Goal: Information Seeking & Learning: Learn about a topic

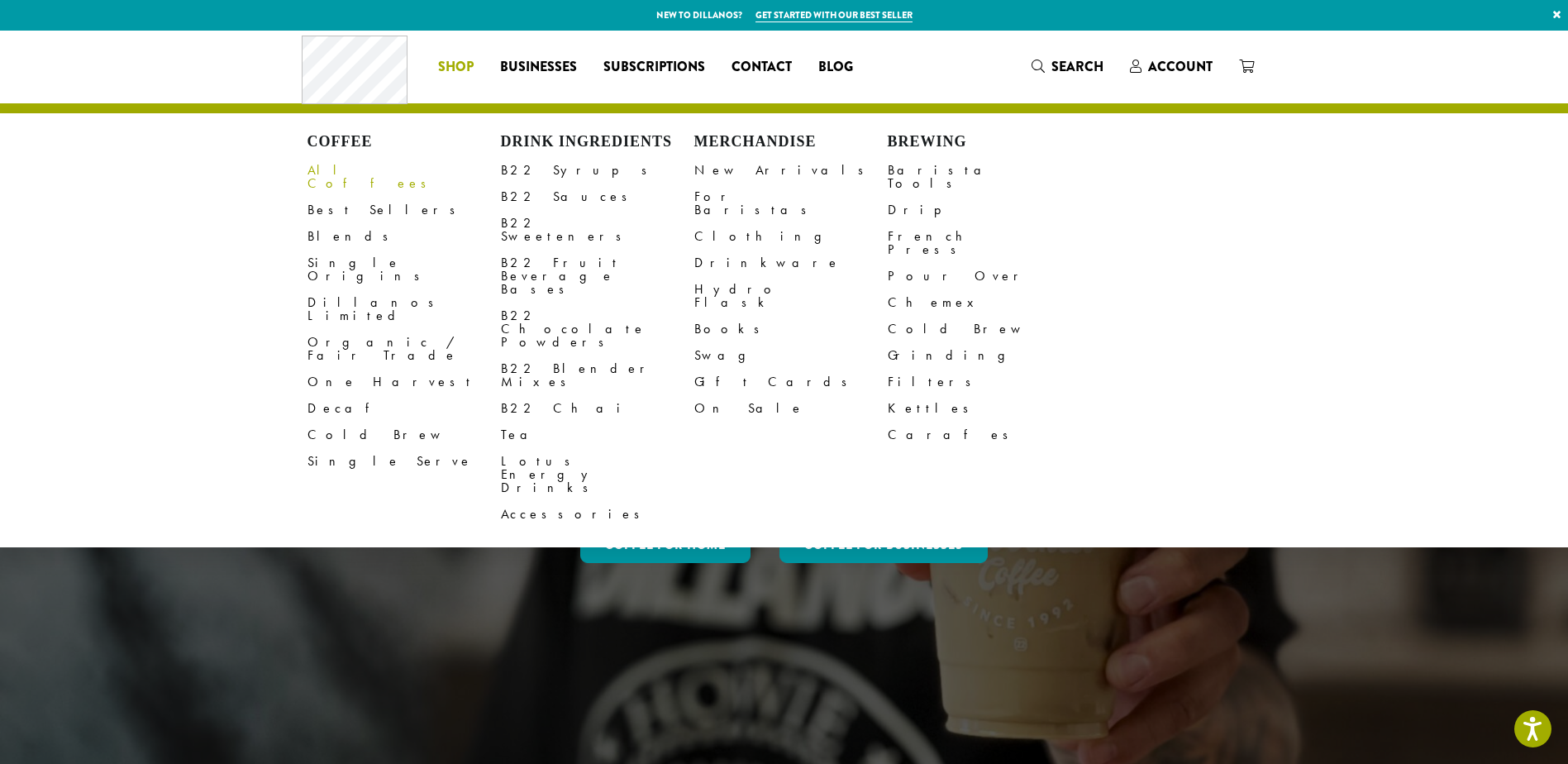
click at [318, 171] on link "All Coffees" at bounding box center [404, 177] width 193 height 40
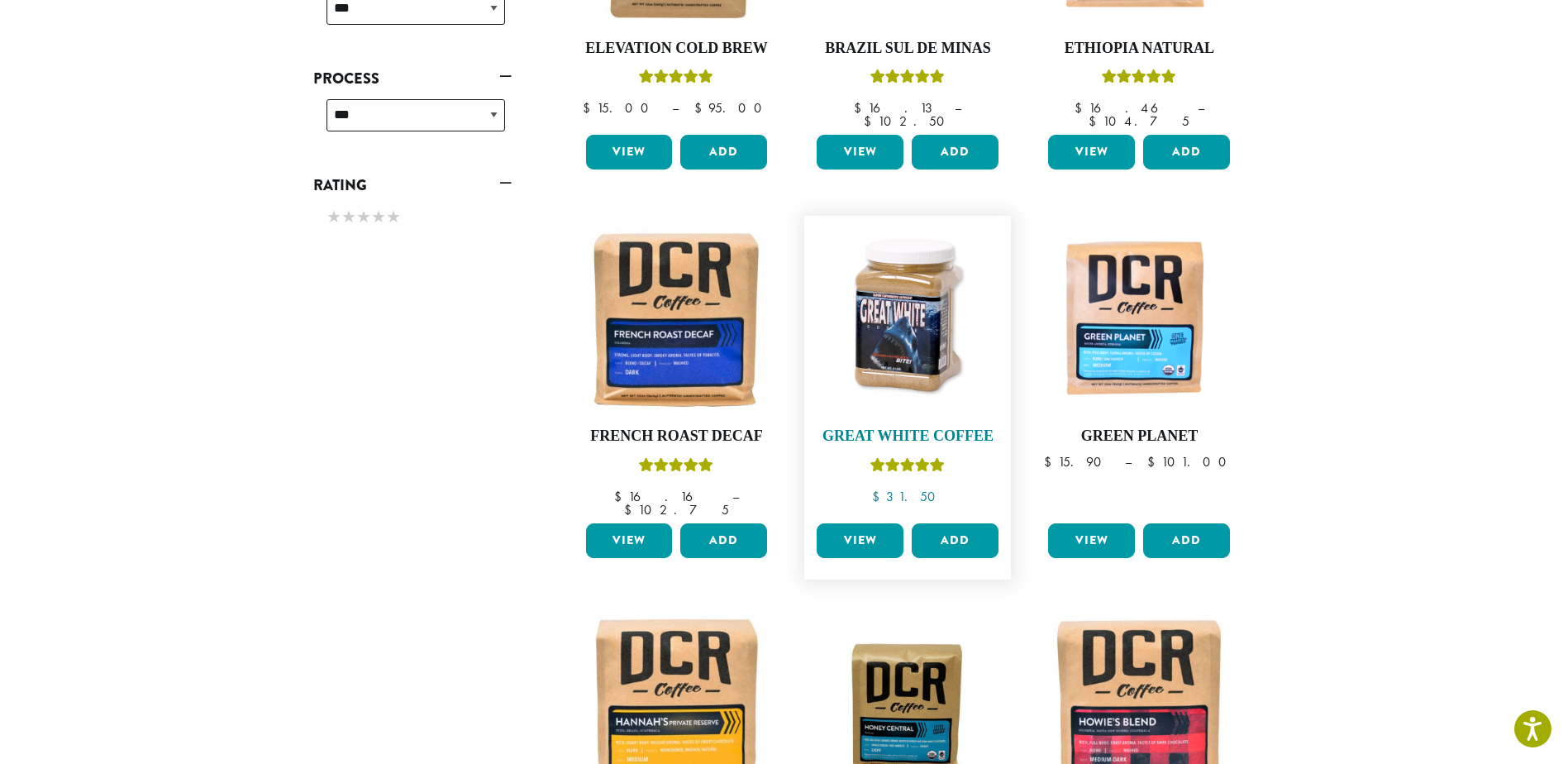
scroll to position [909, 0]
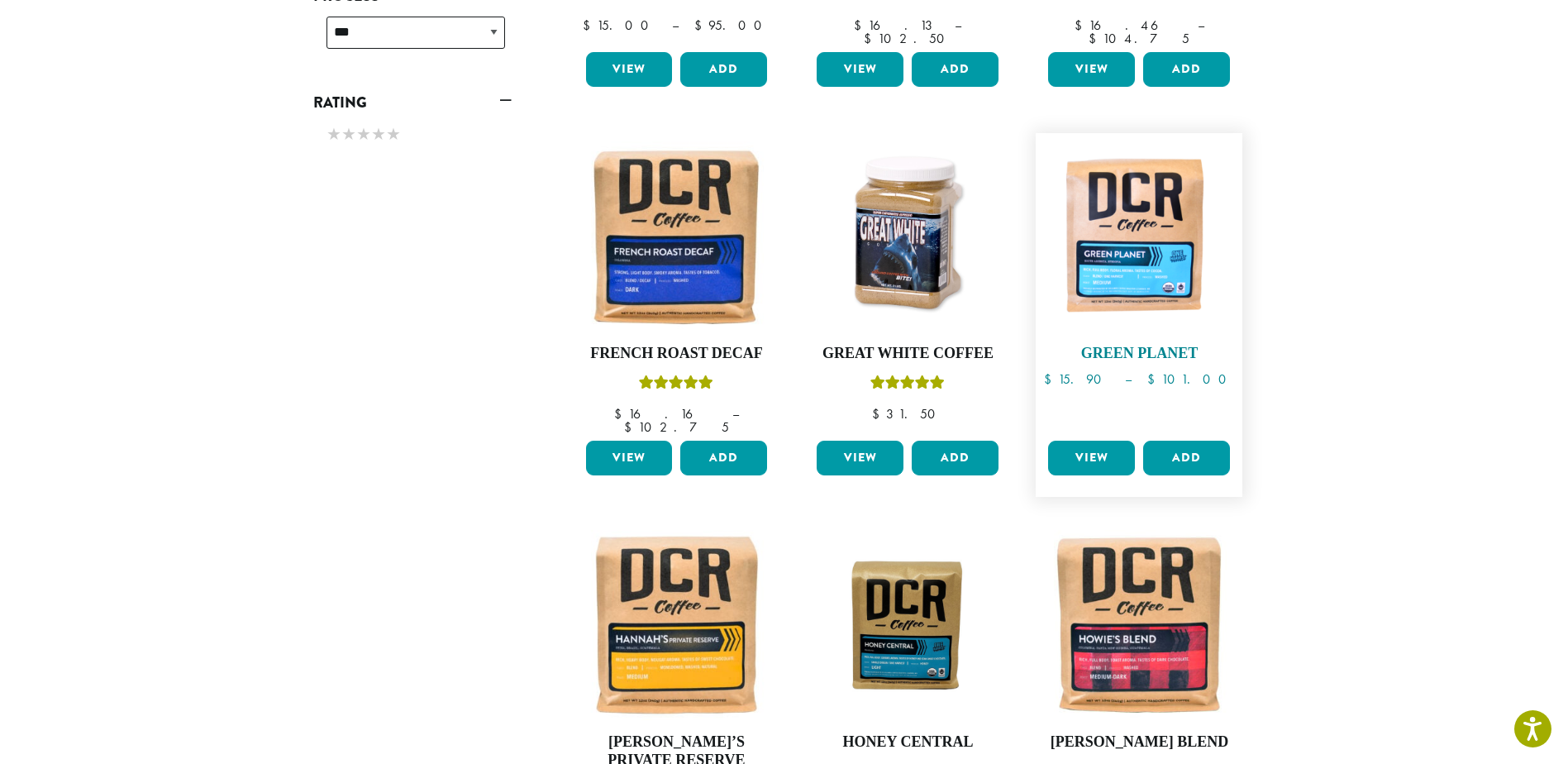
click at [1113, 223] on img at bounding box center [1139, 235] width 190 height 190
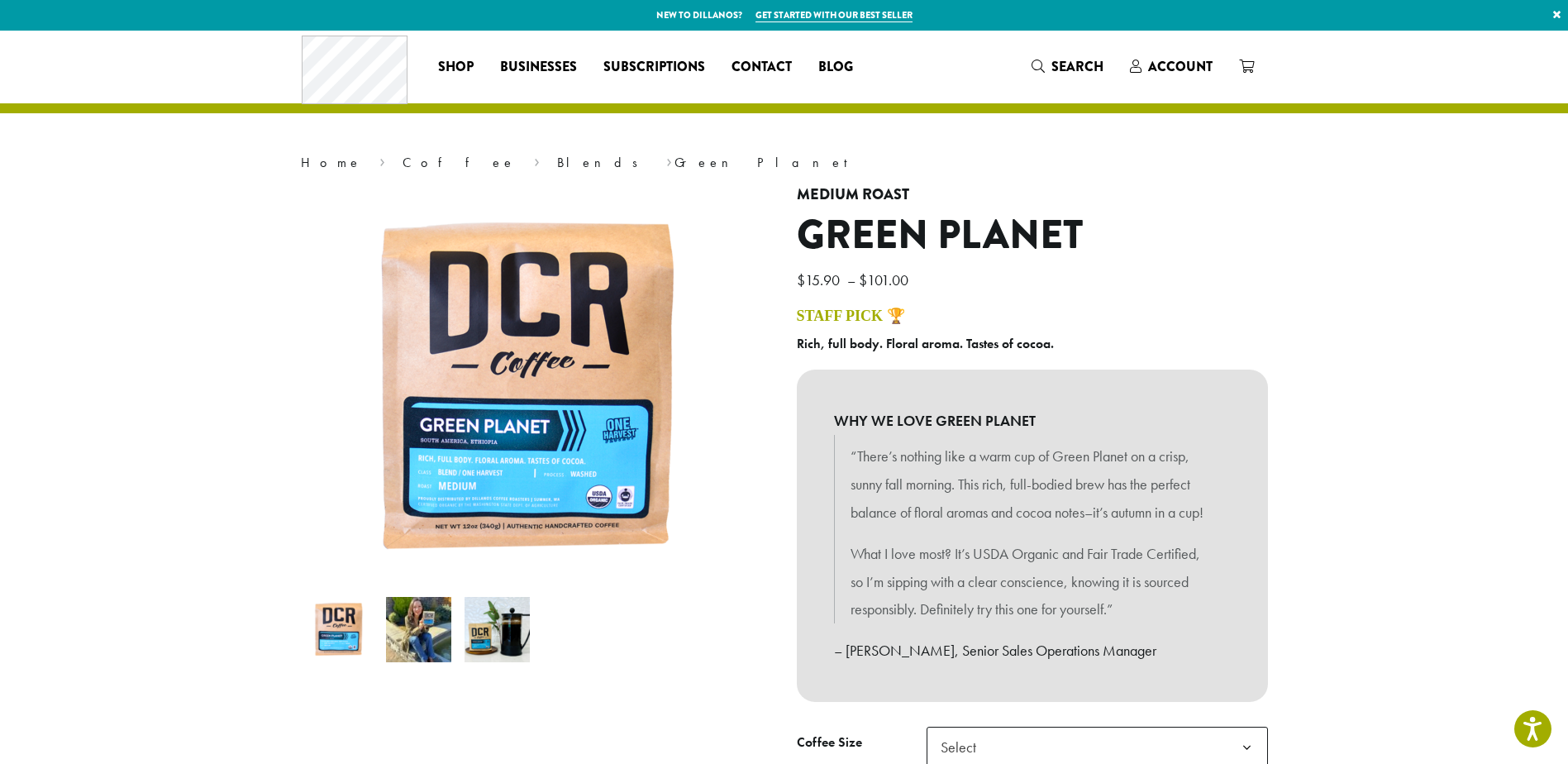
scroll to position [83, 0]
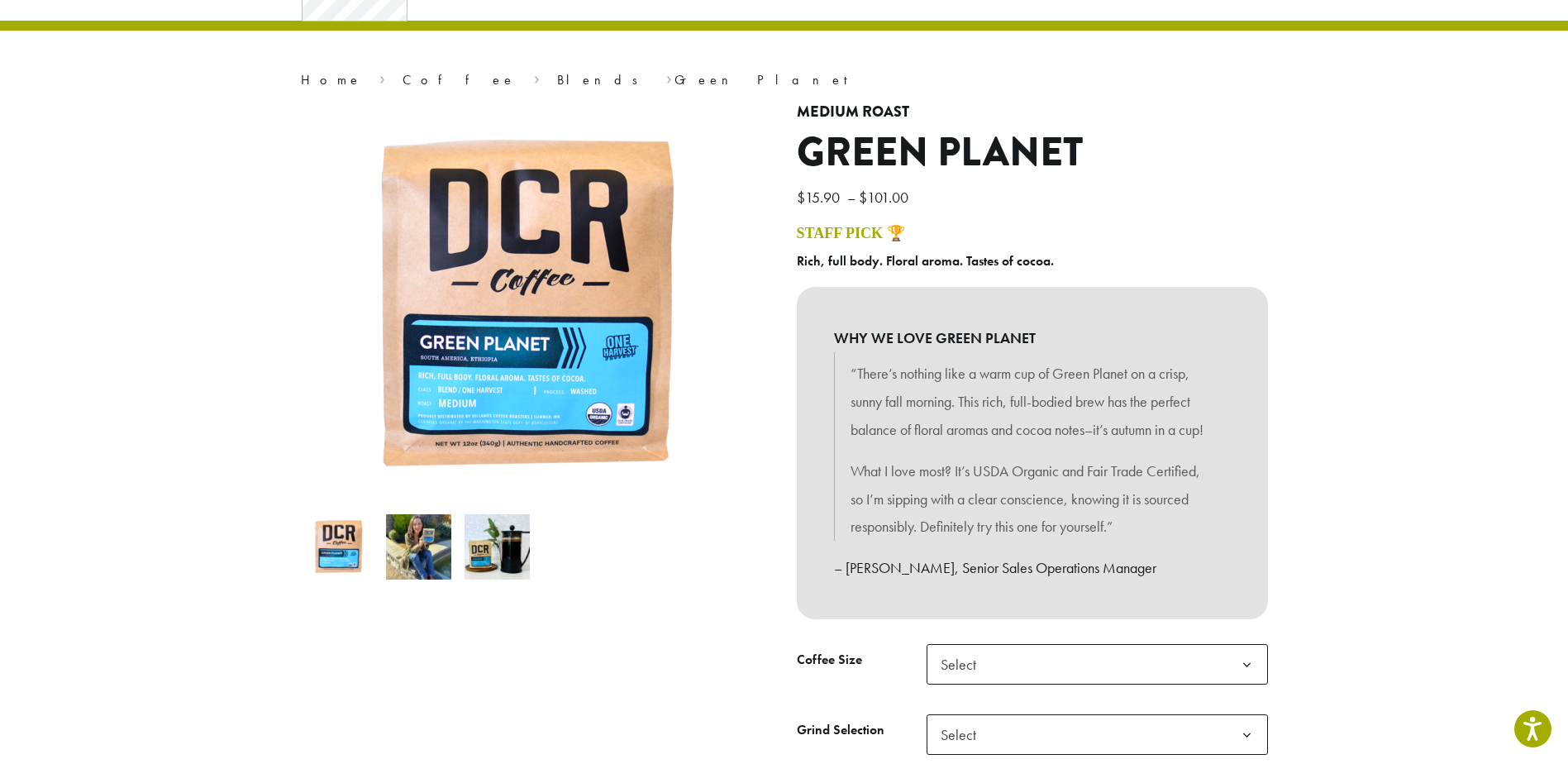
click at [431, 538] on img at bounding box center [419, 547] width 65 height 65
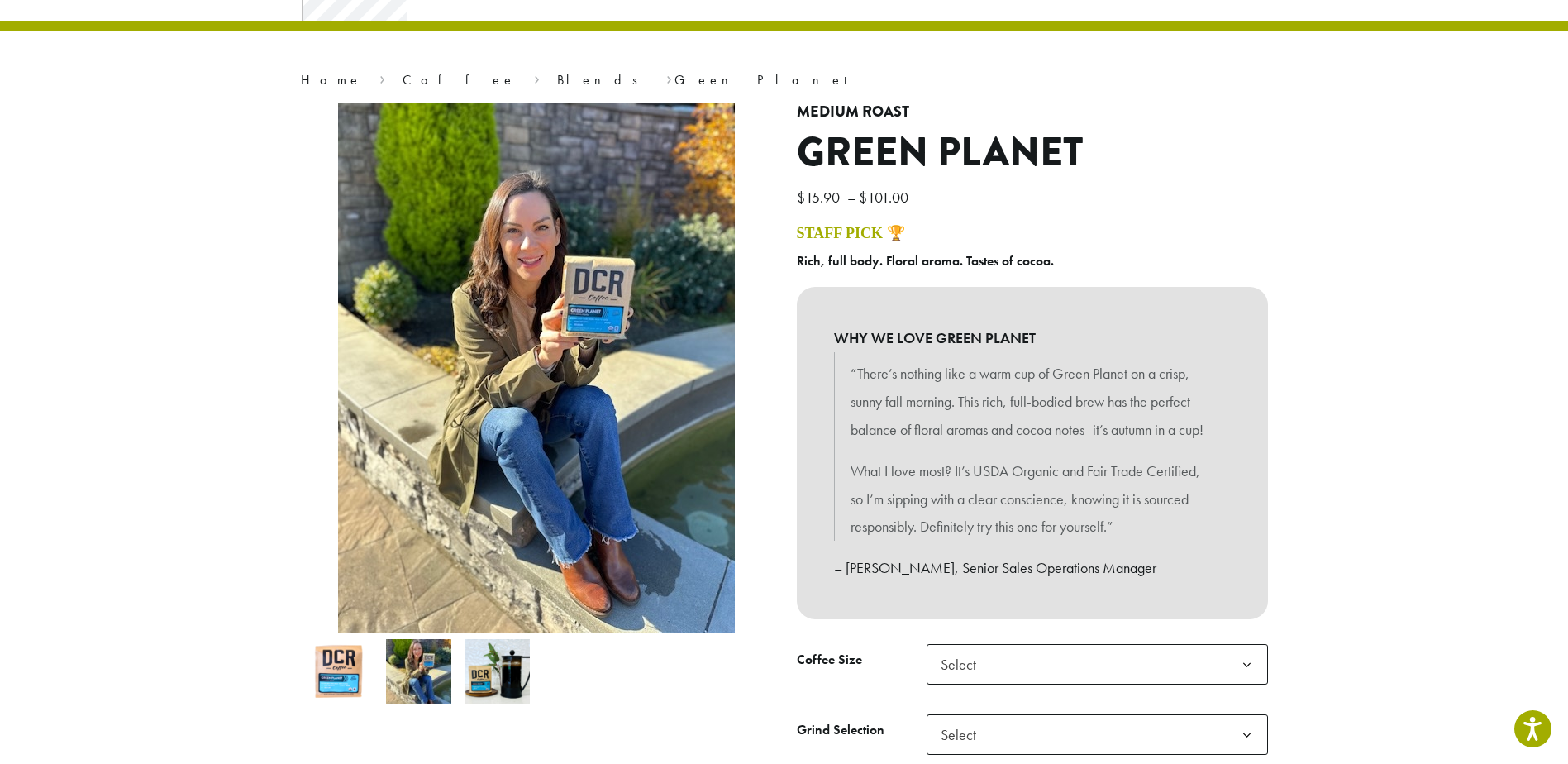
click at [511, 663] on img at bounding box center [497, 671] width 65 height 65
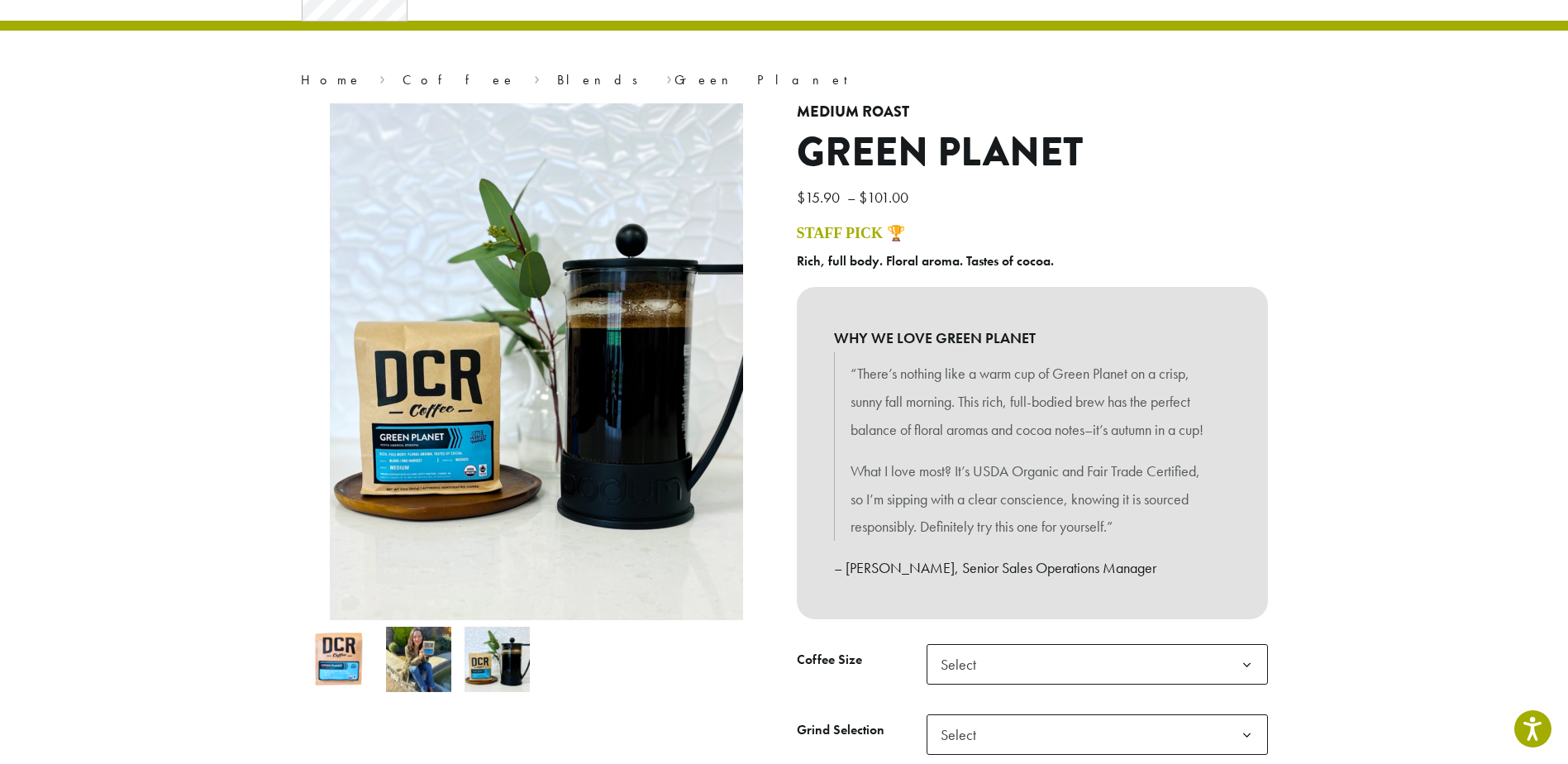
click at [430, 663] on img at bounding box center [419, 659] width 65 height 65
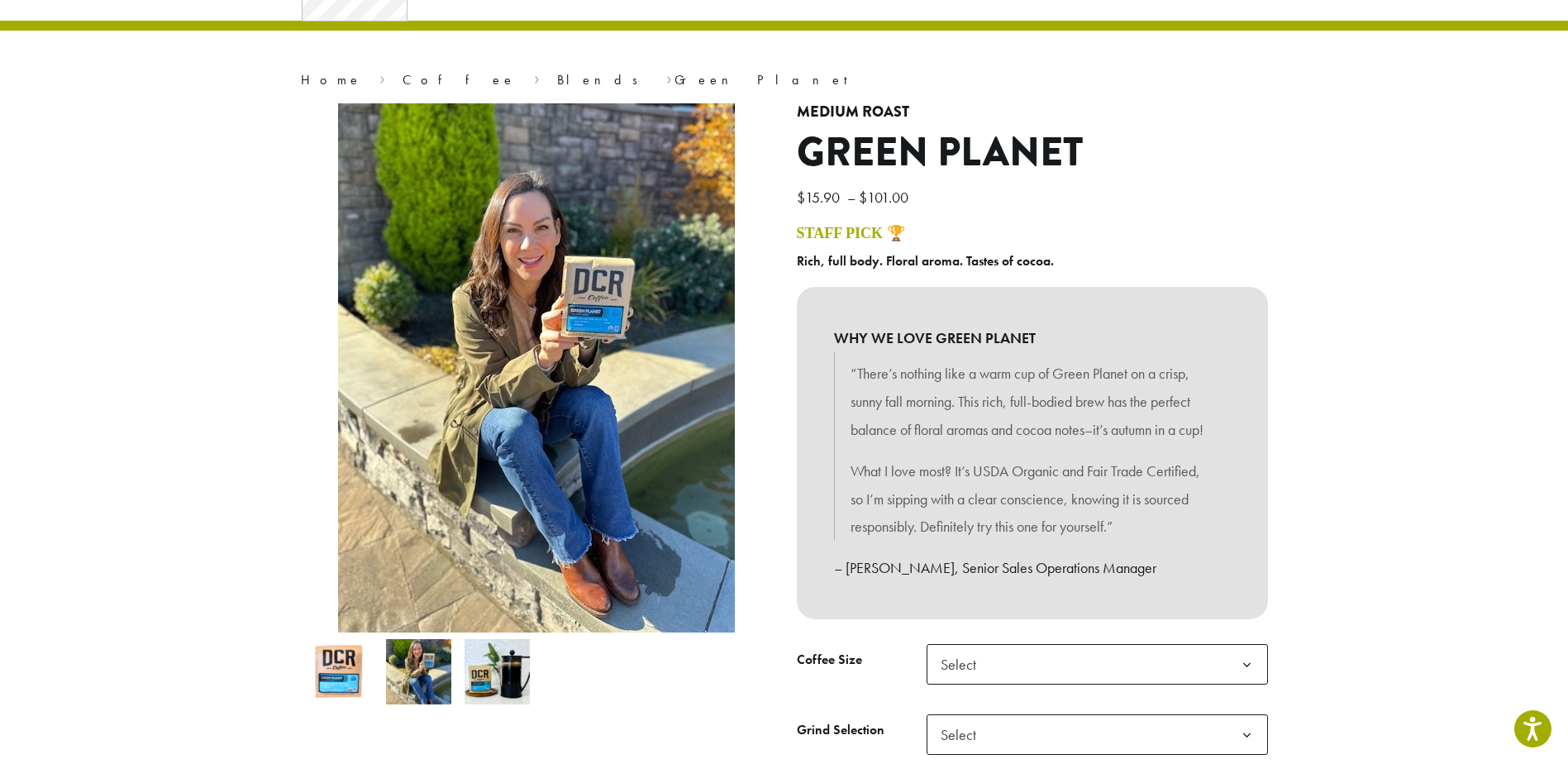
click at [505, 669] on img at bounding box center [497, 671] width 65 height 65
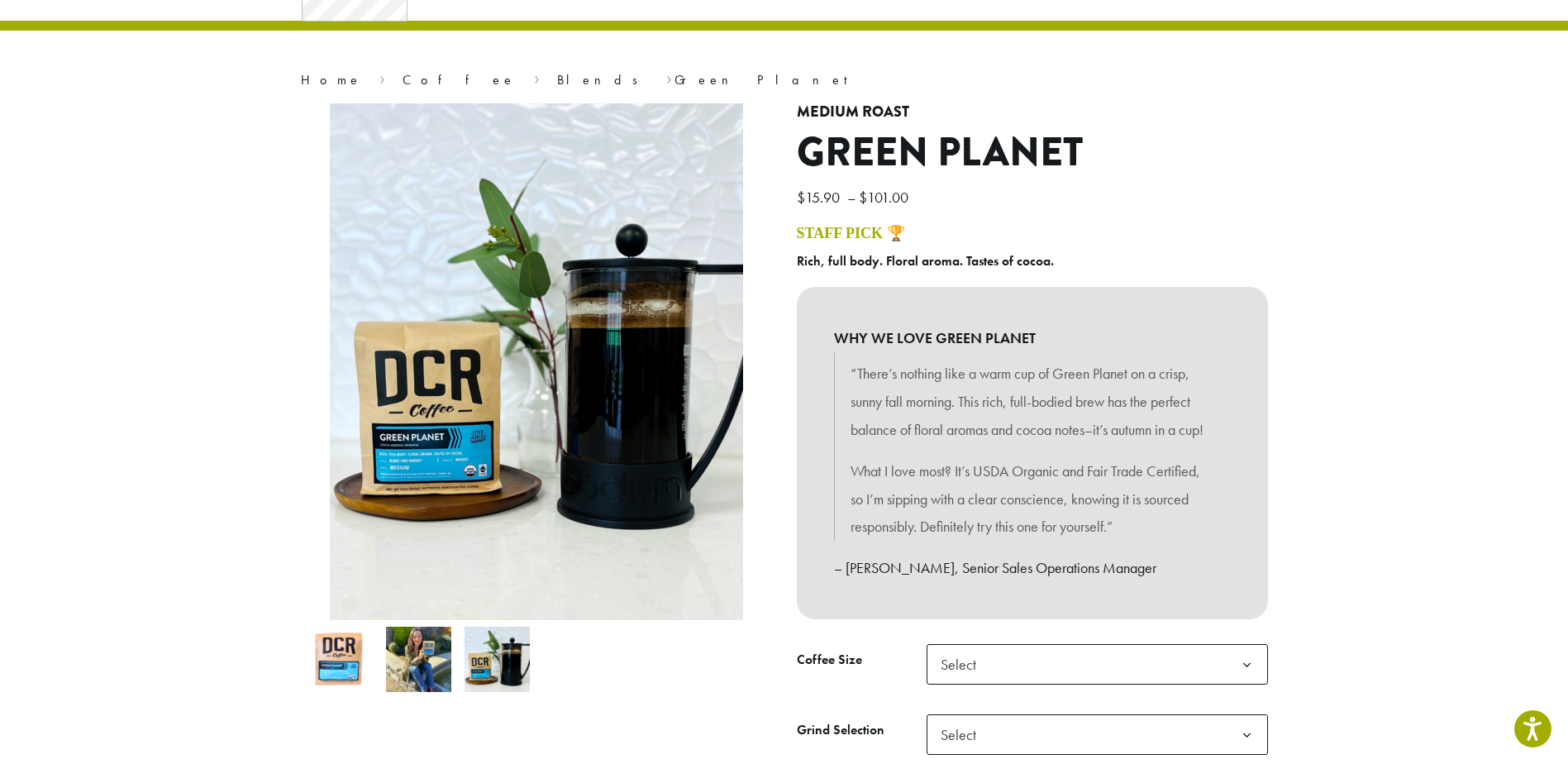
click at [340, 658] on img at bounding box center [340, 659] width 65 height 65
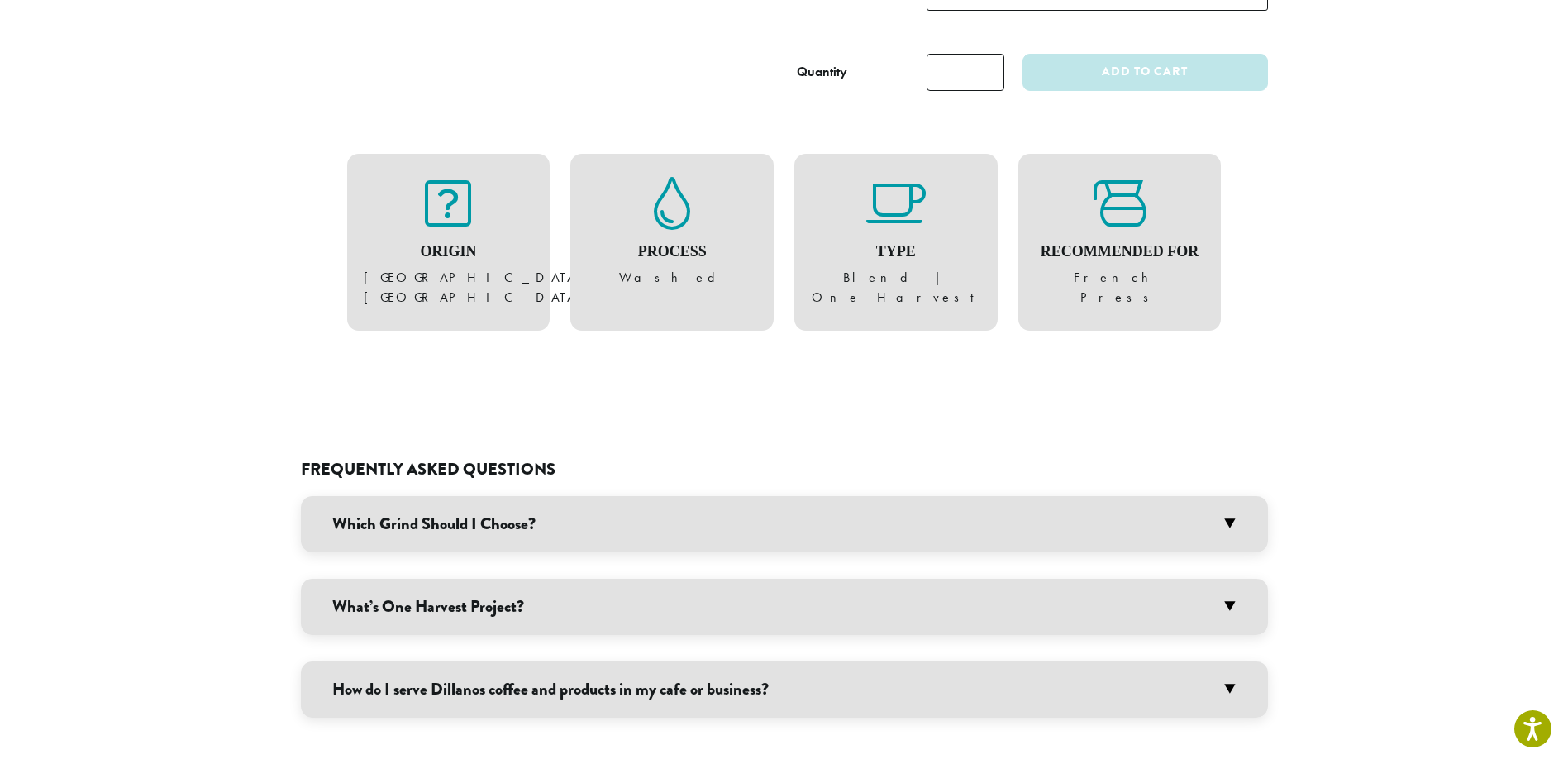
scroll to position [992, 0]
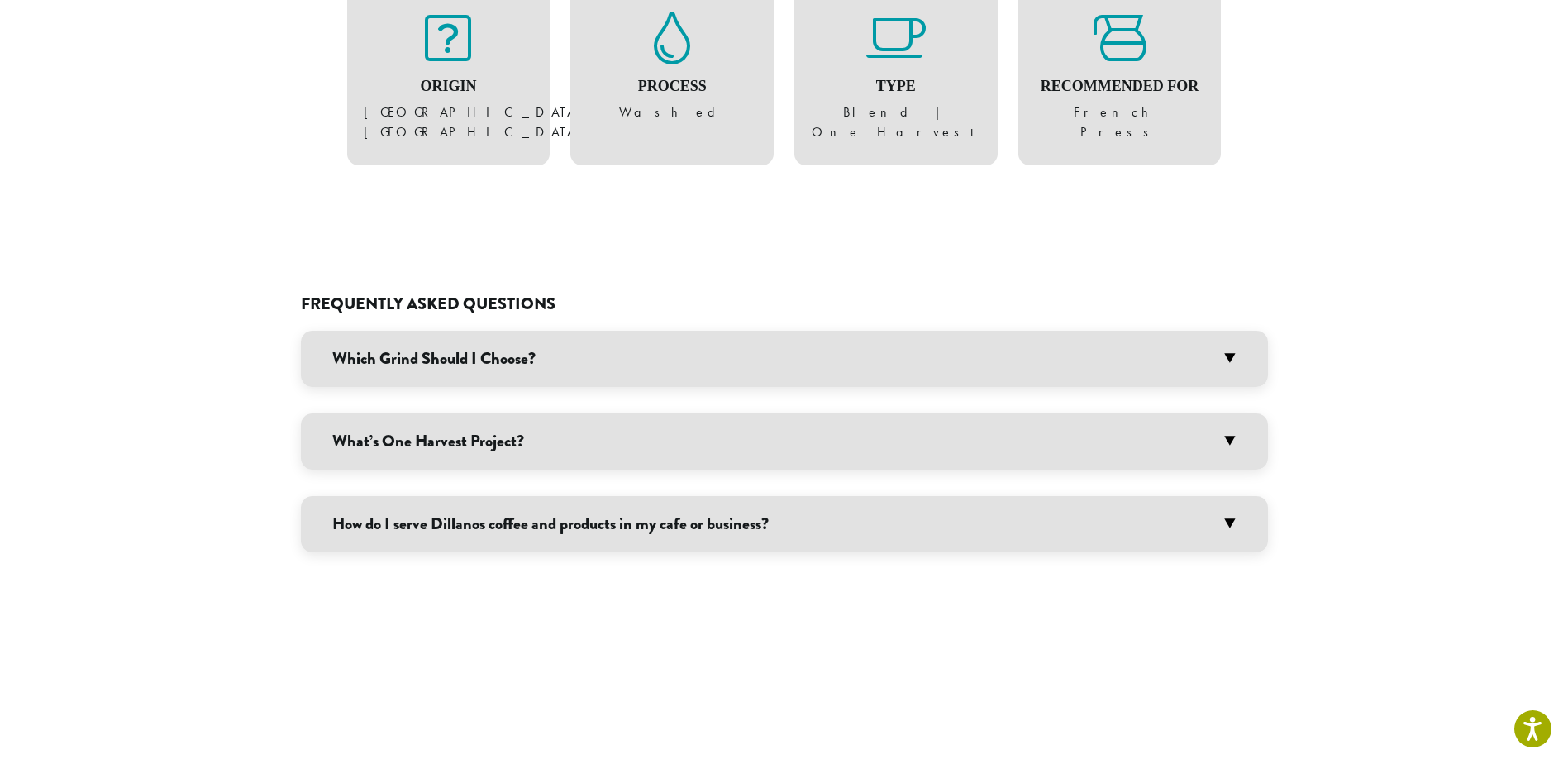
click at [576, 459] on h3 "What’s One Harvest Project?" at bounding box center [784, 441] width 967 height 56
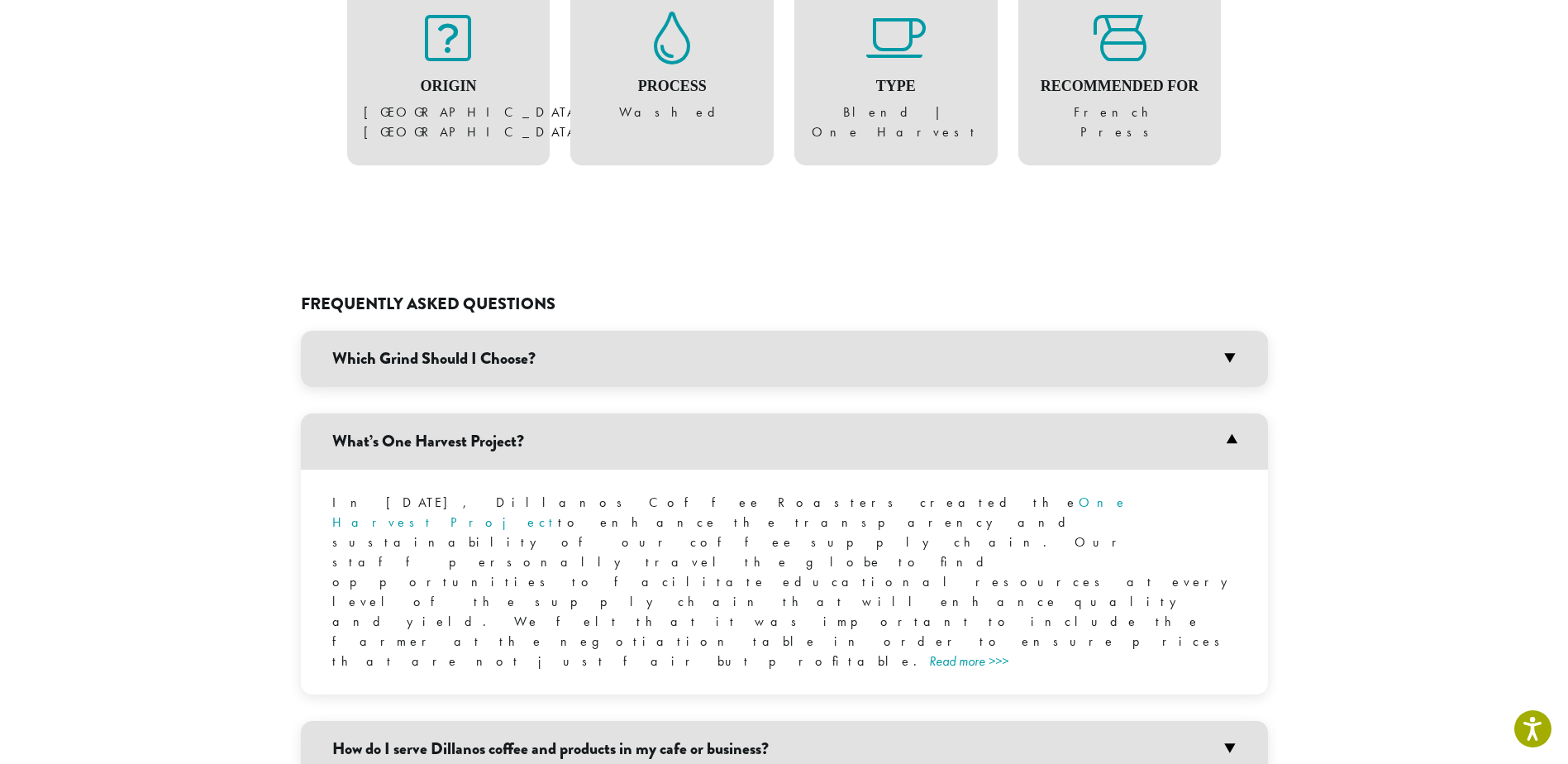
click at [929, 652] on link "Read more >>>" at bounding box center [969, 661] width 79 height 17
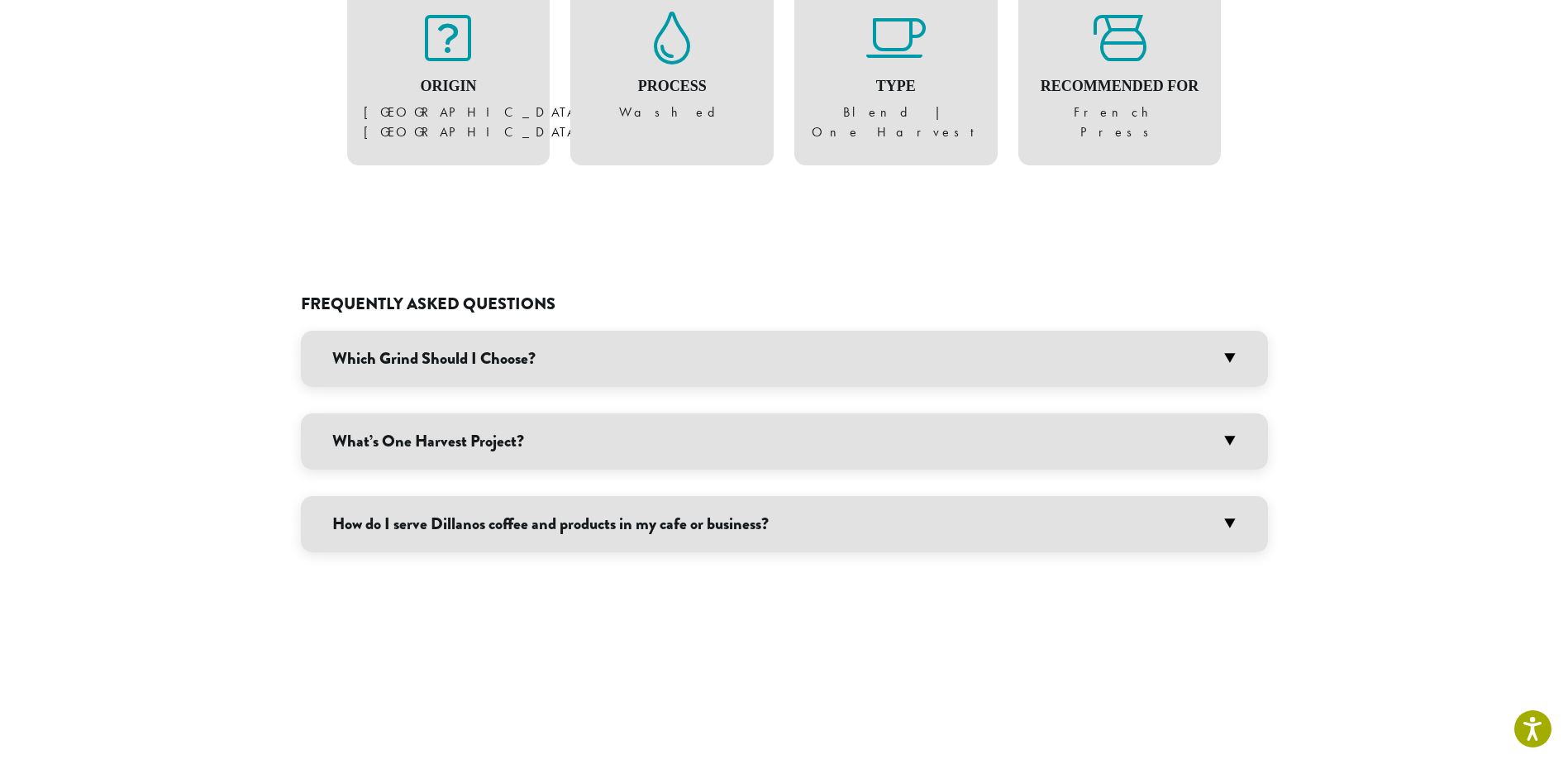
click at [711, 525] on h3 "How do I serve Dillanos coffee and products in my cafe or business?" at bounding box center [784, 523] width 967 height 56
click at [692, 528] on h3 "How do I serve Dillanos coffee and products in my cafe or business?" at bounding box center [784, 523] width 967 height 56
click at [501, 368] on h3 "Which Grind Should I Choose?" at bounding box center [784, 358] width 967 height 56
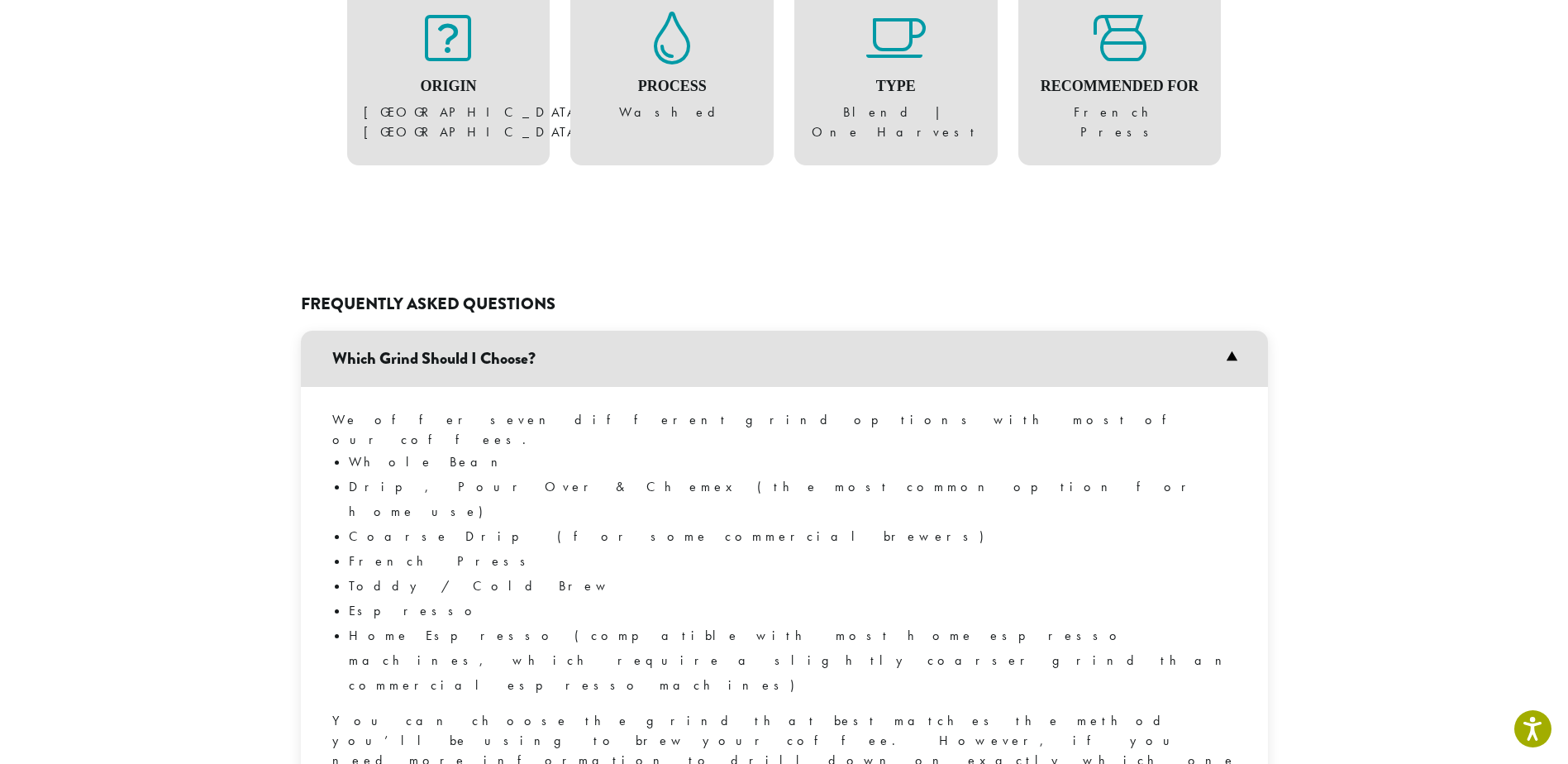
scroll to position [1074, 0]
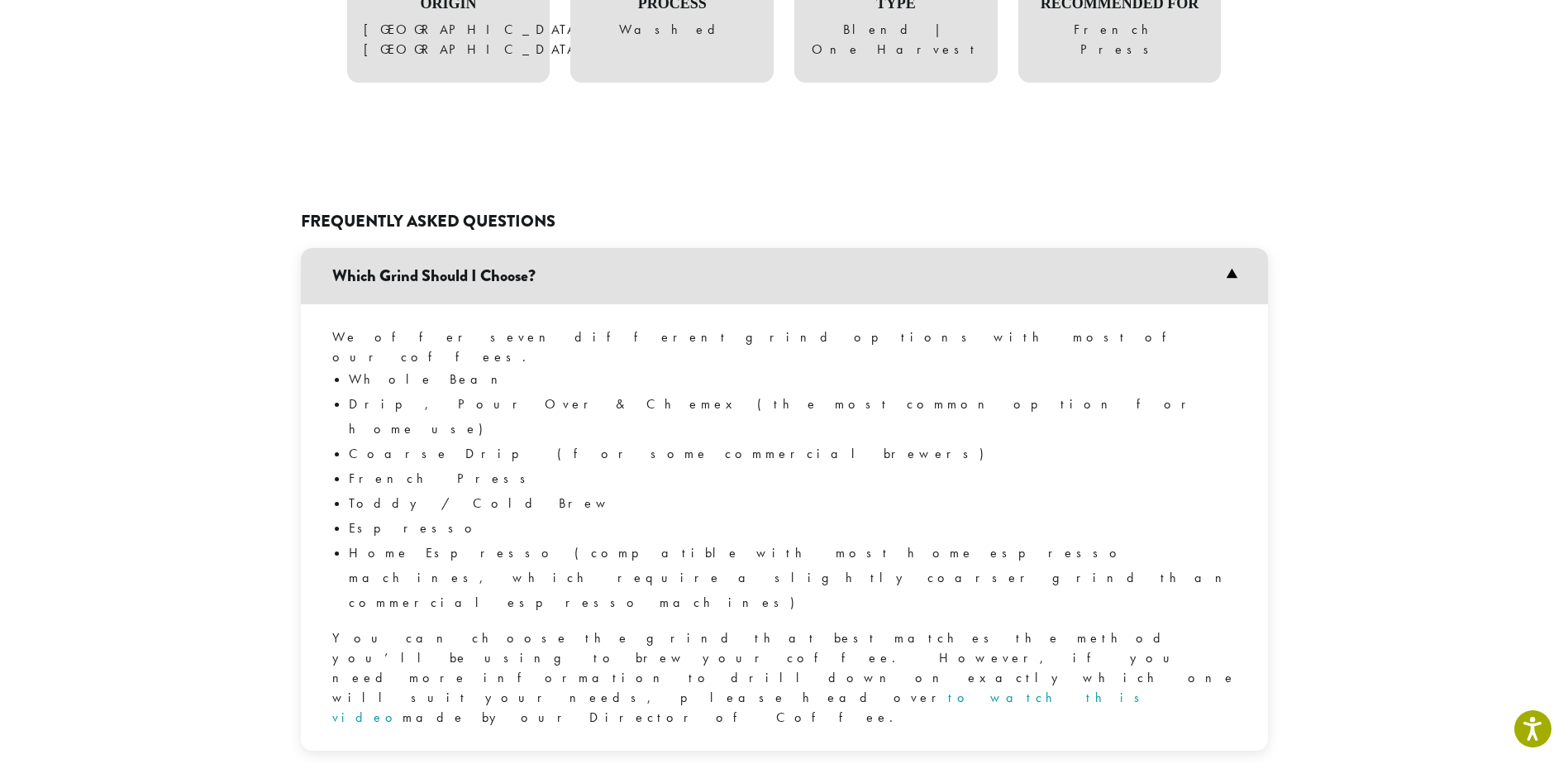
click at [560, 688] on link "to watch this video" at bounding box center [742, 706] width 818 height 37
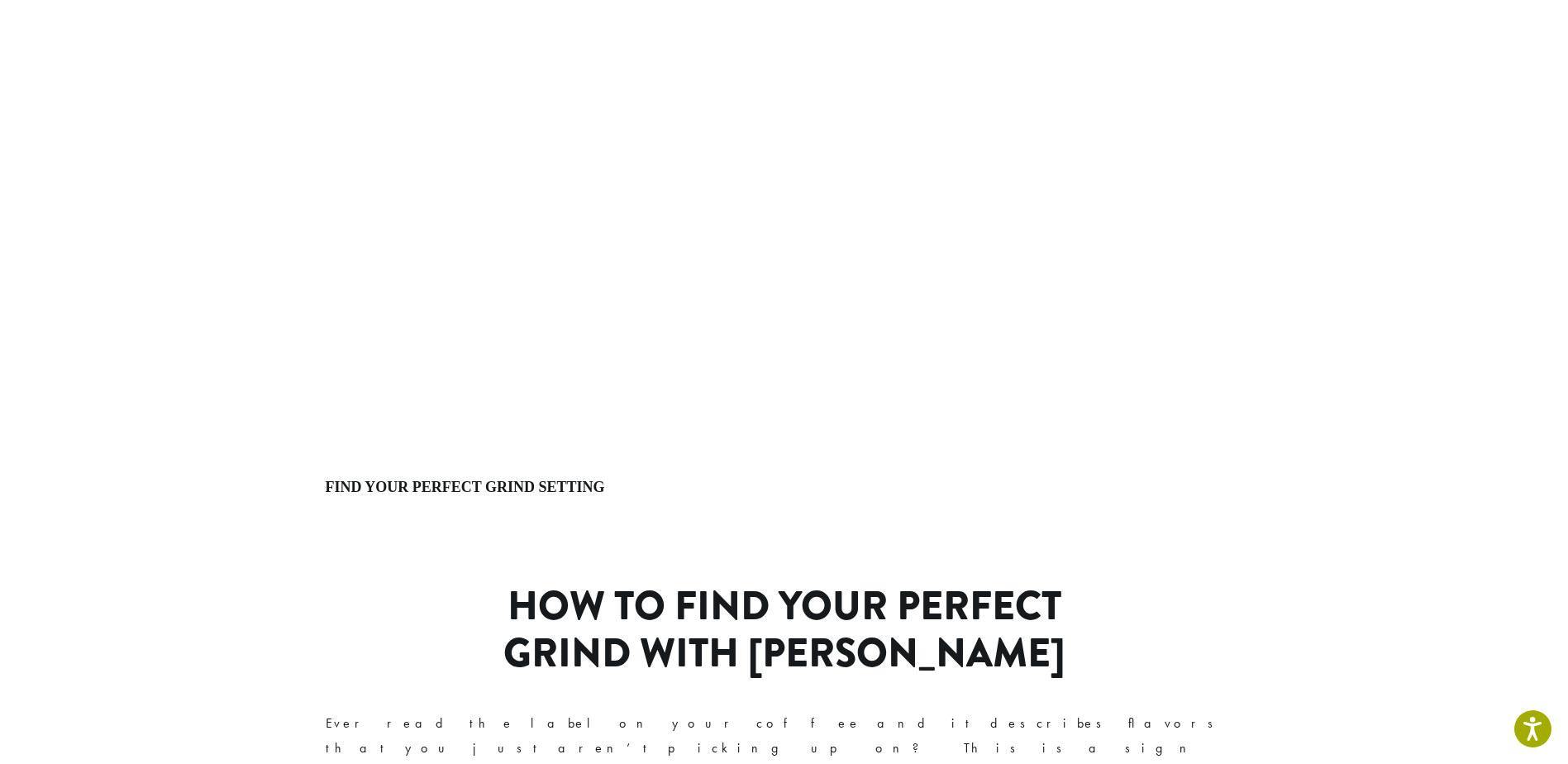
scroll to position [248, 0]
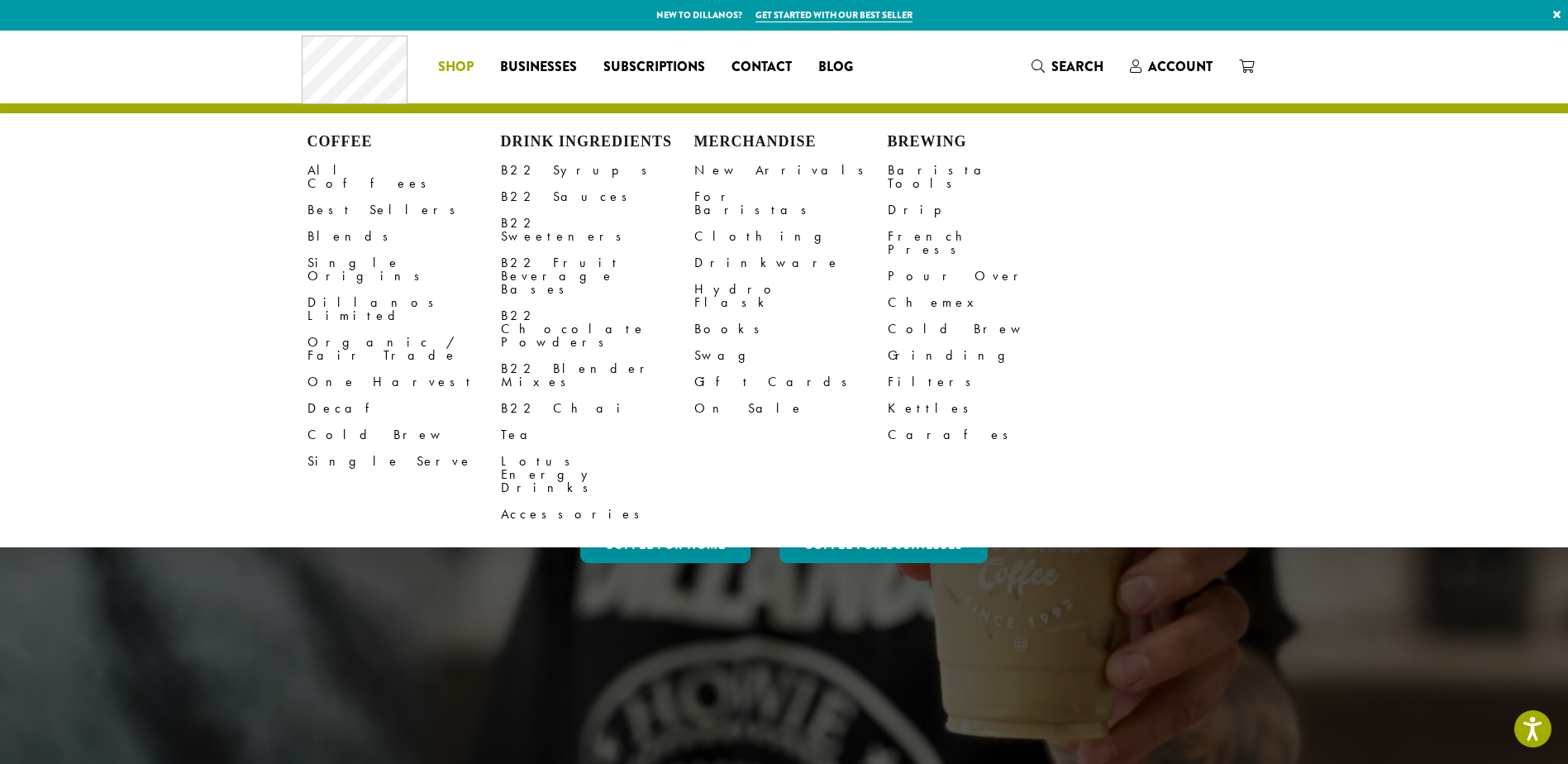
click at [452, 62] on span "Shop" at bounding box center [456, 67] width 35 height 21
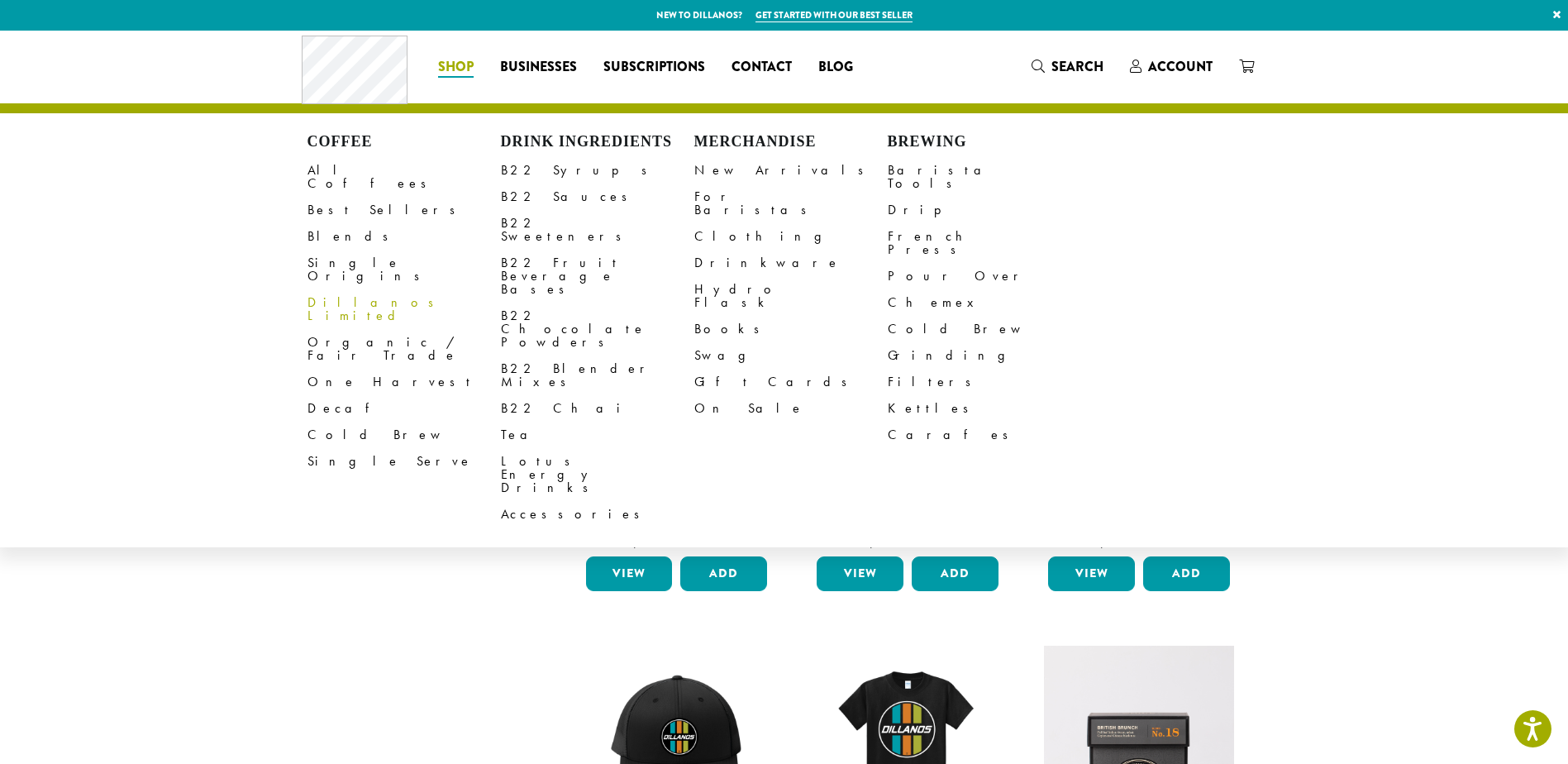
click at [333, 290] on link "Dillanos Limited" at bounding box center [404, 309] width 193 height 40
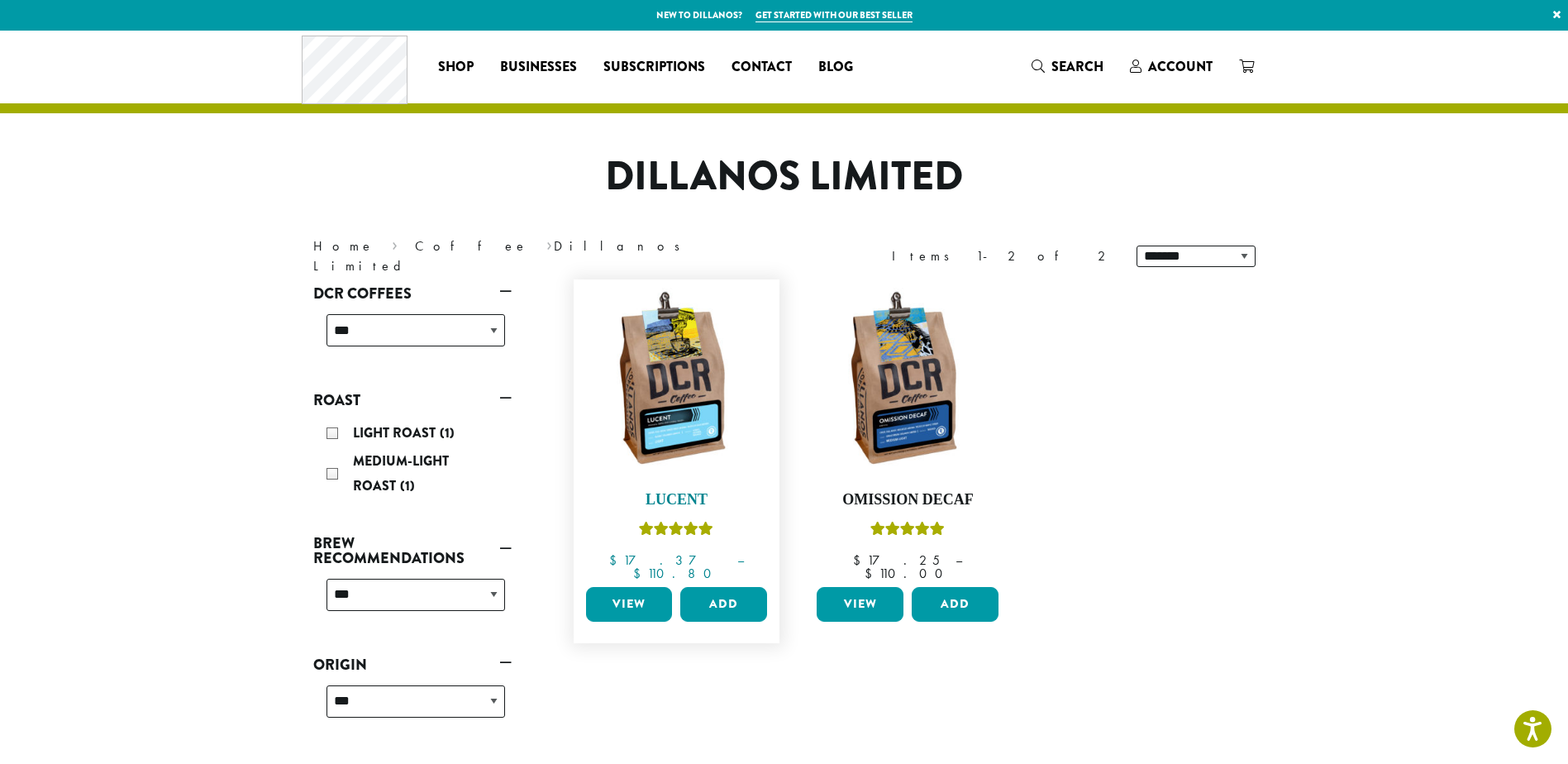
click at [677, 428] on img at bounding box center [676, 382] width 190 height 190
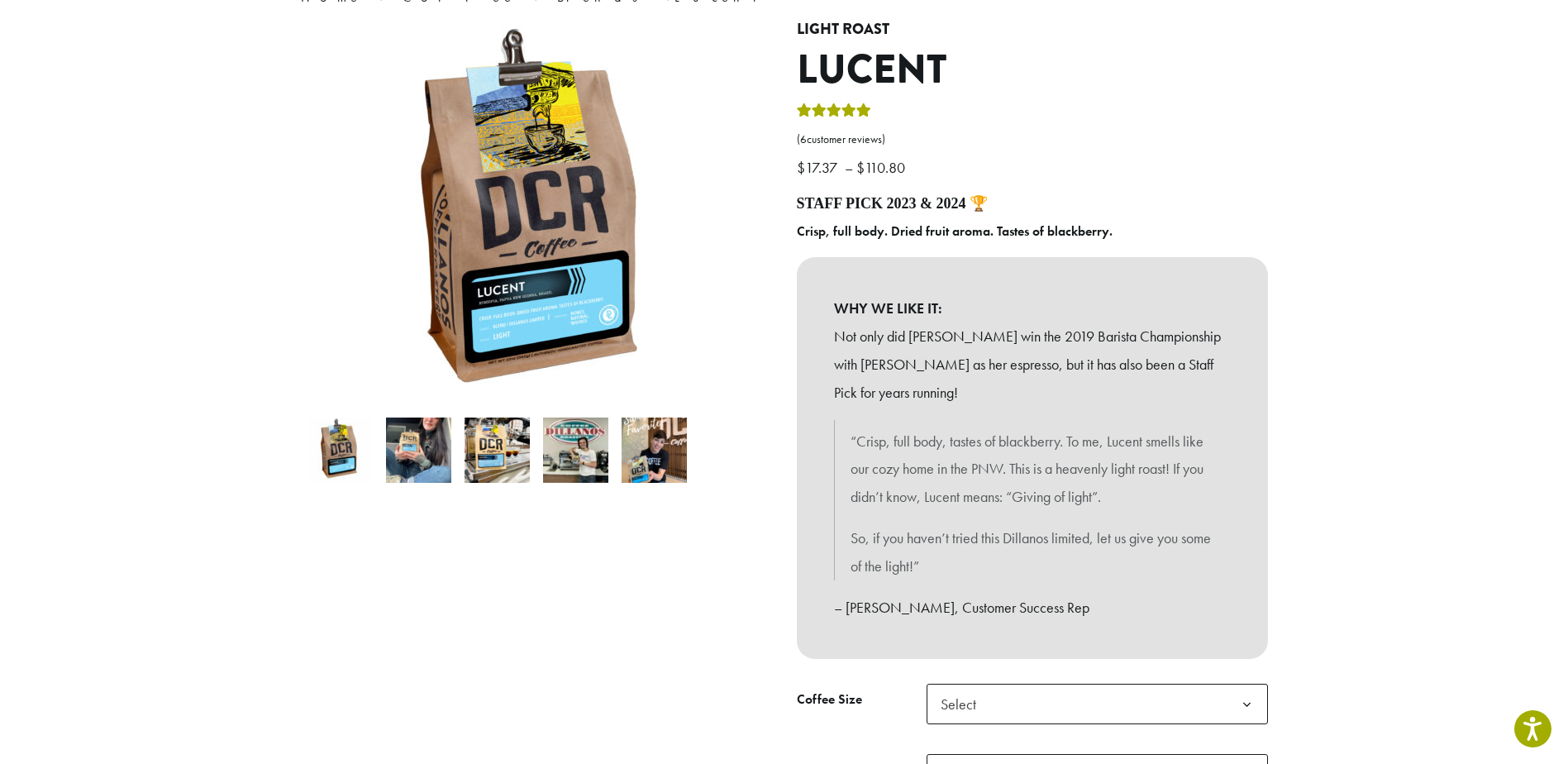
scroll to position [83, 0]
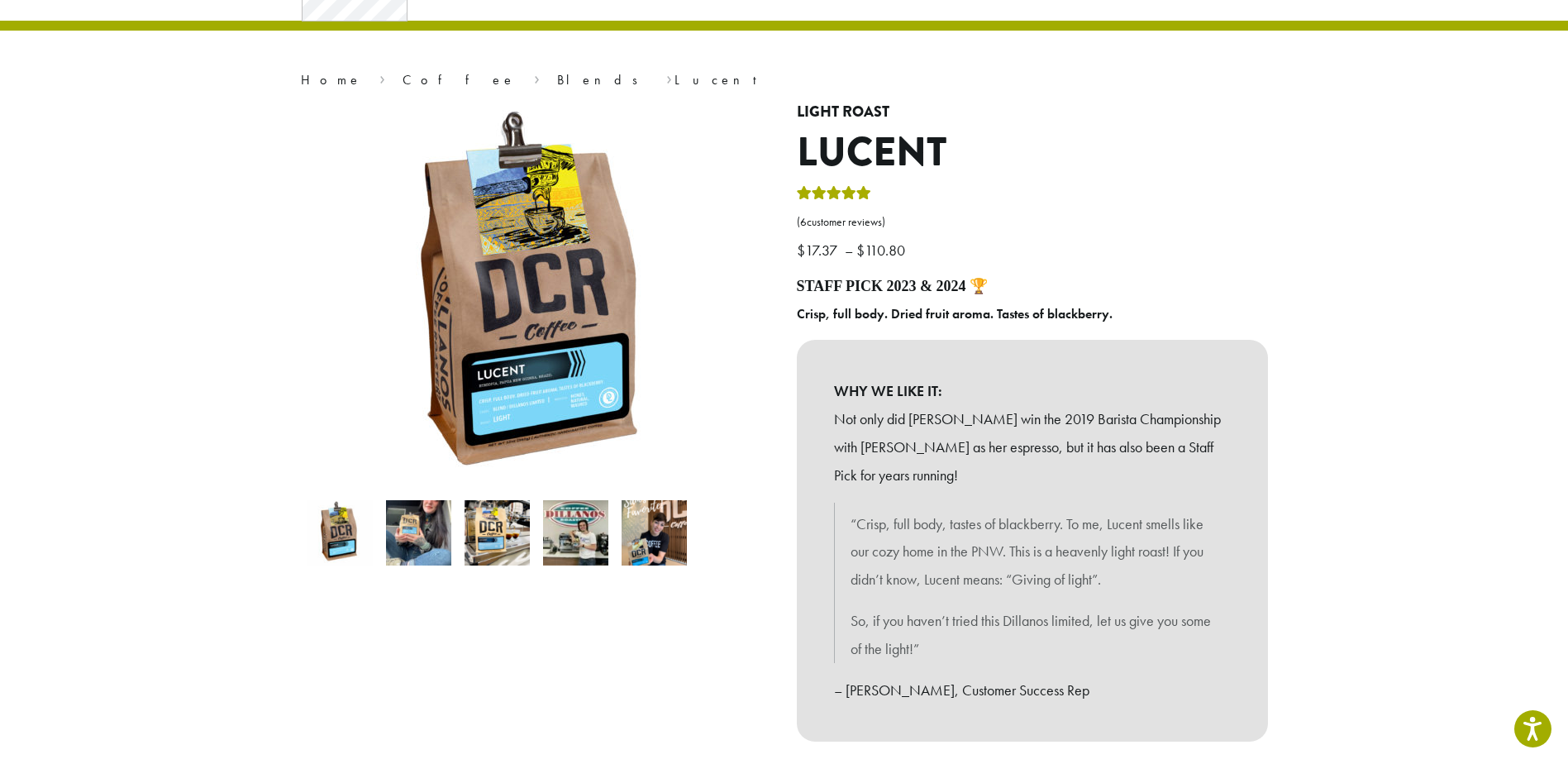
click at [429, 530] on img at bounding box center [419, 533] width 65 height 65
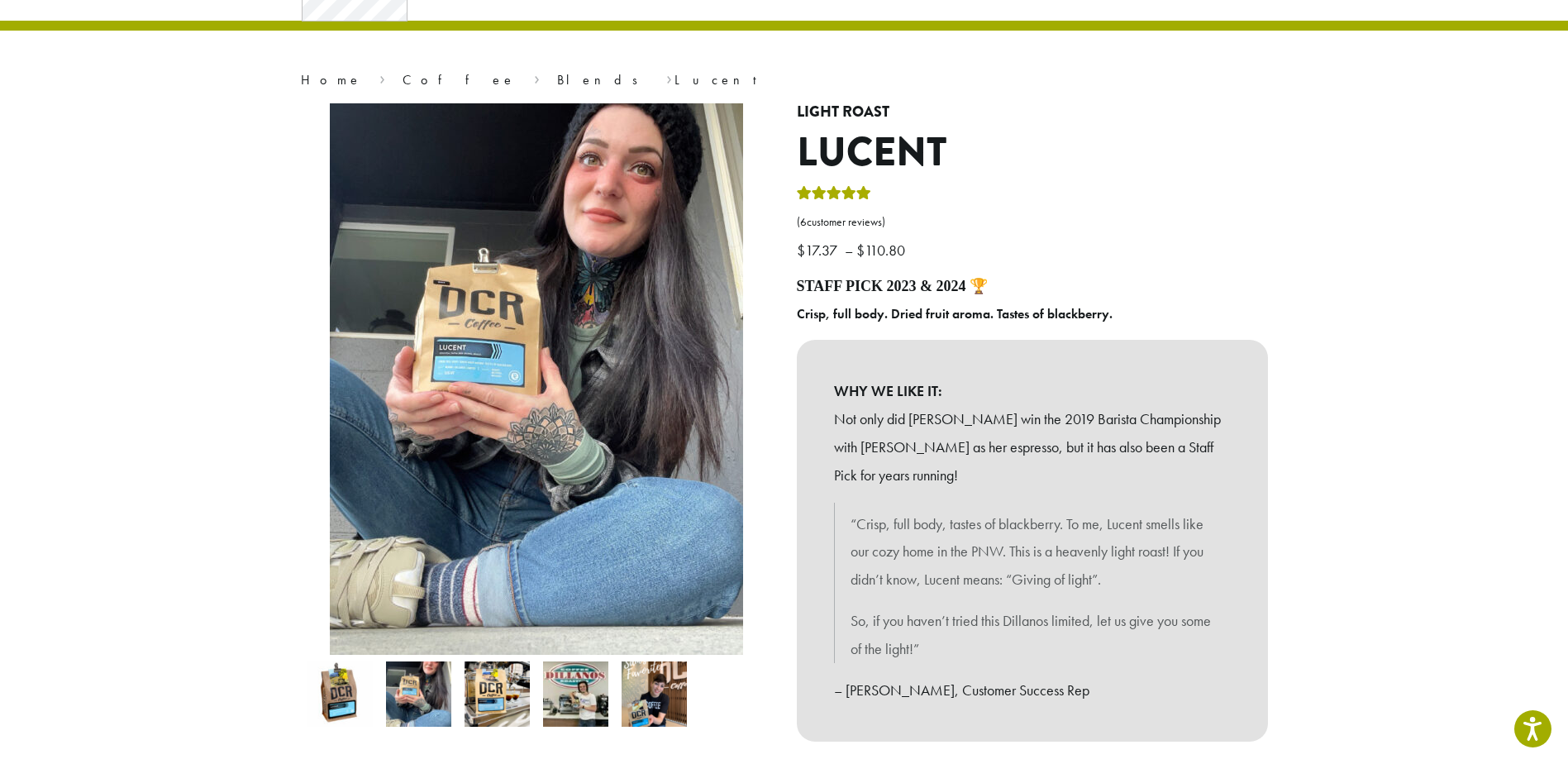
click at [658, 685] on img at bounding box center [654, 694] width 65 height 65
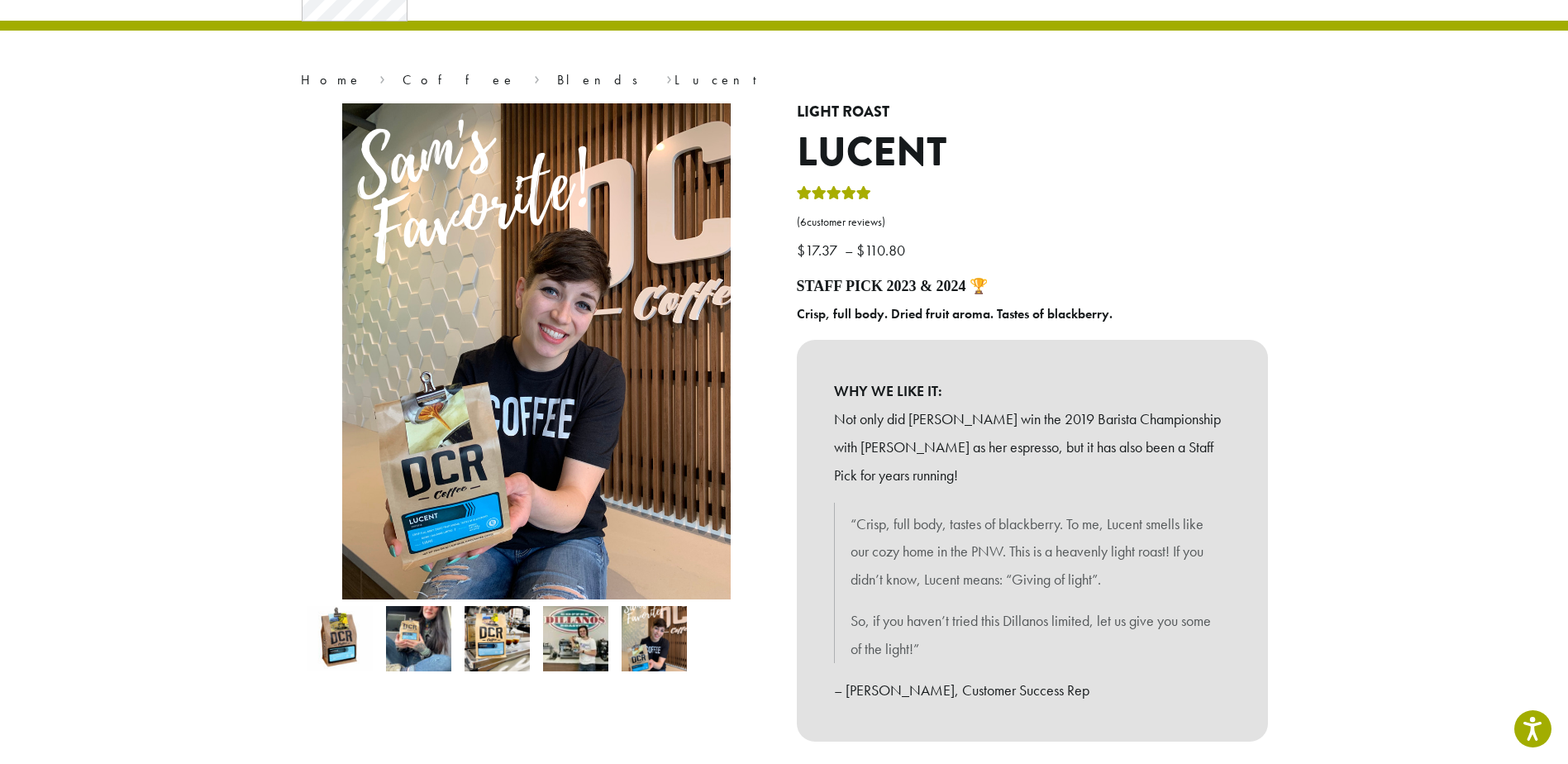
click at [582, 645] on img at bounding box center [576, 639] width 65 height 65
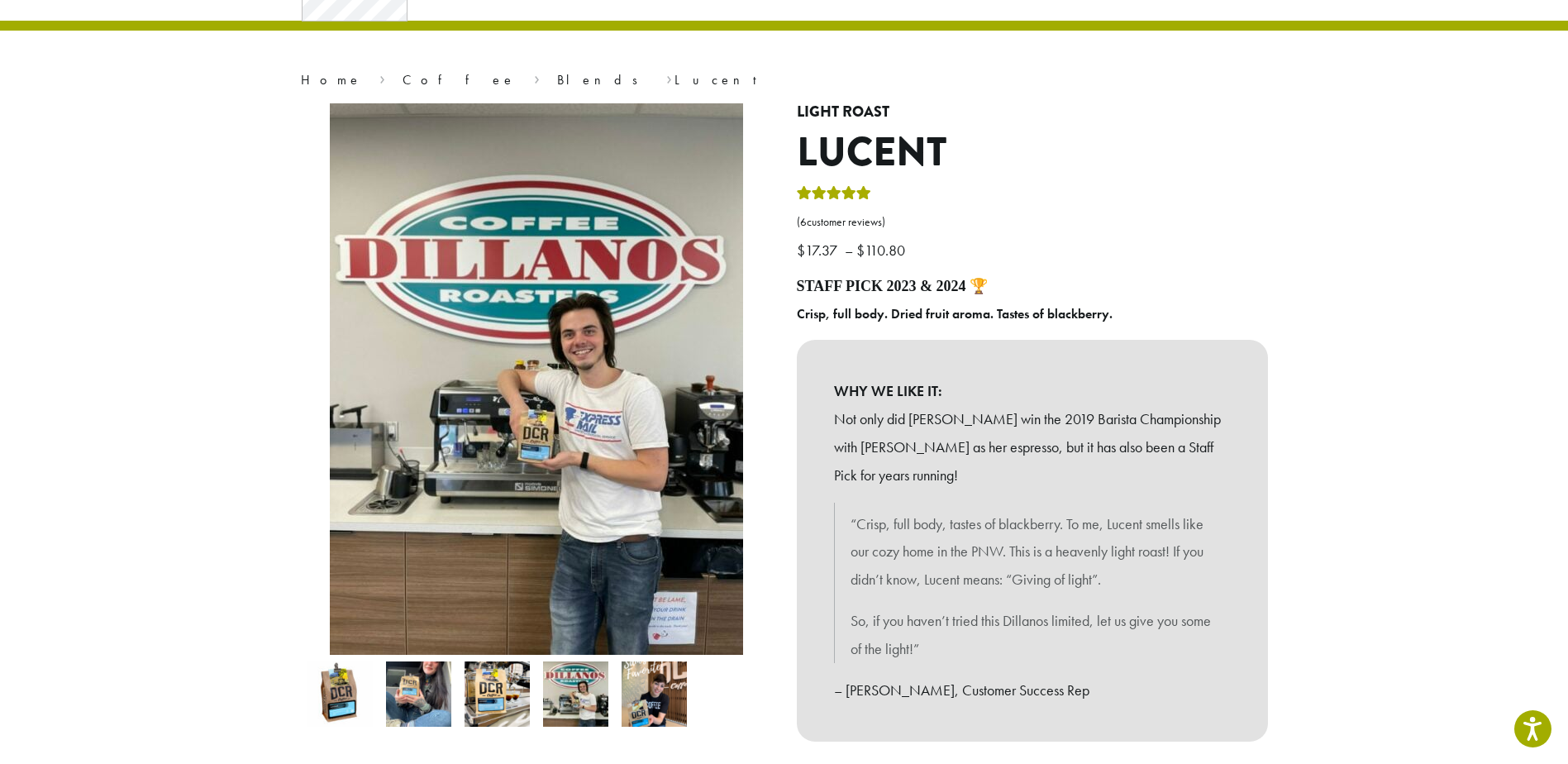
click at [501, 698] on img at bounding box center [497, 694] width 65 height 65
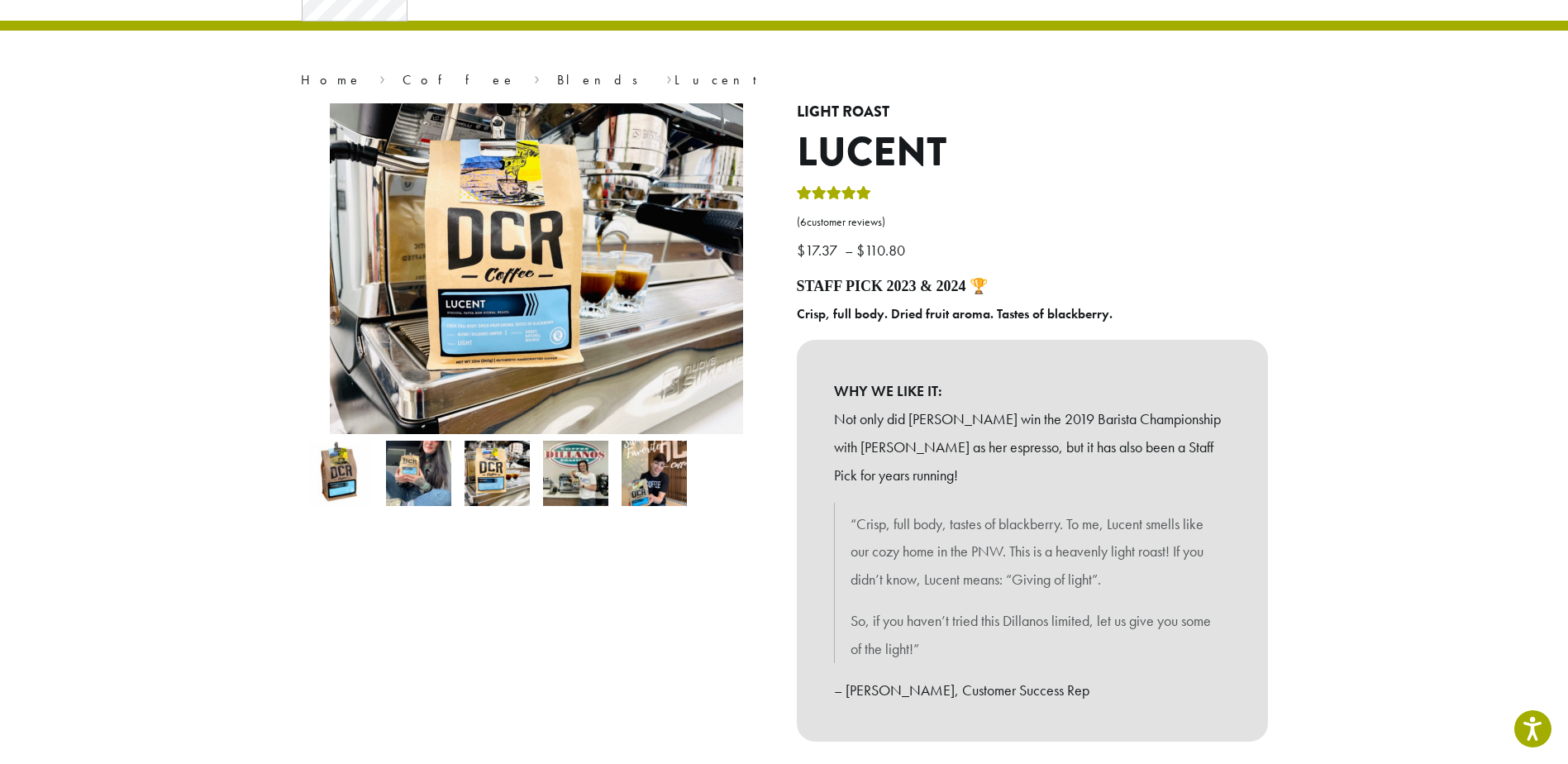
click at [331, 479] on img at bounding box center [340, 474] width 65 height 65
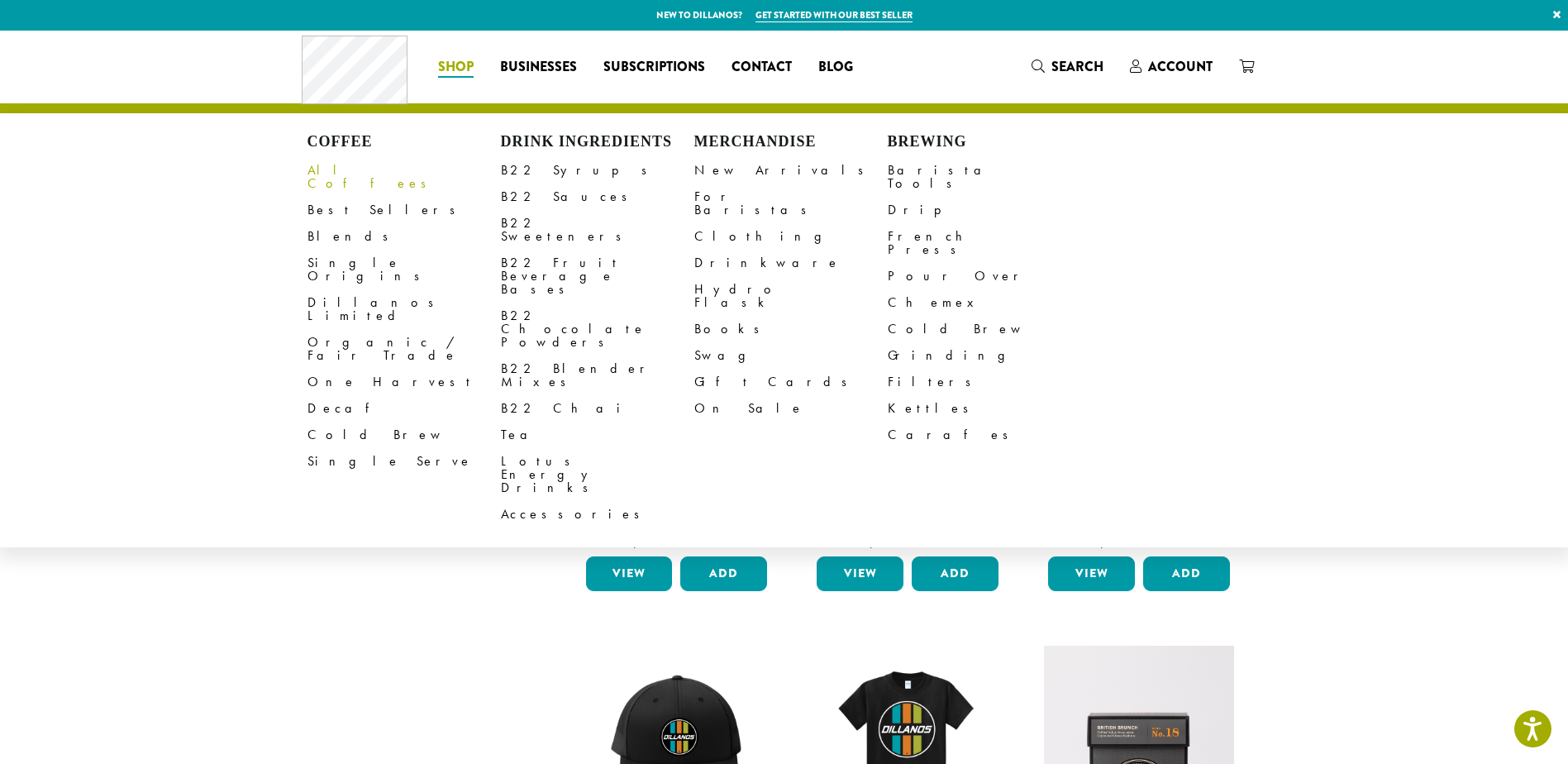
click at [329, 168] on link "All Coffees" at bounding box center [404, 177] width 193 height 40
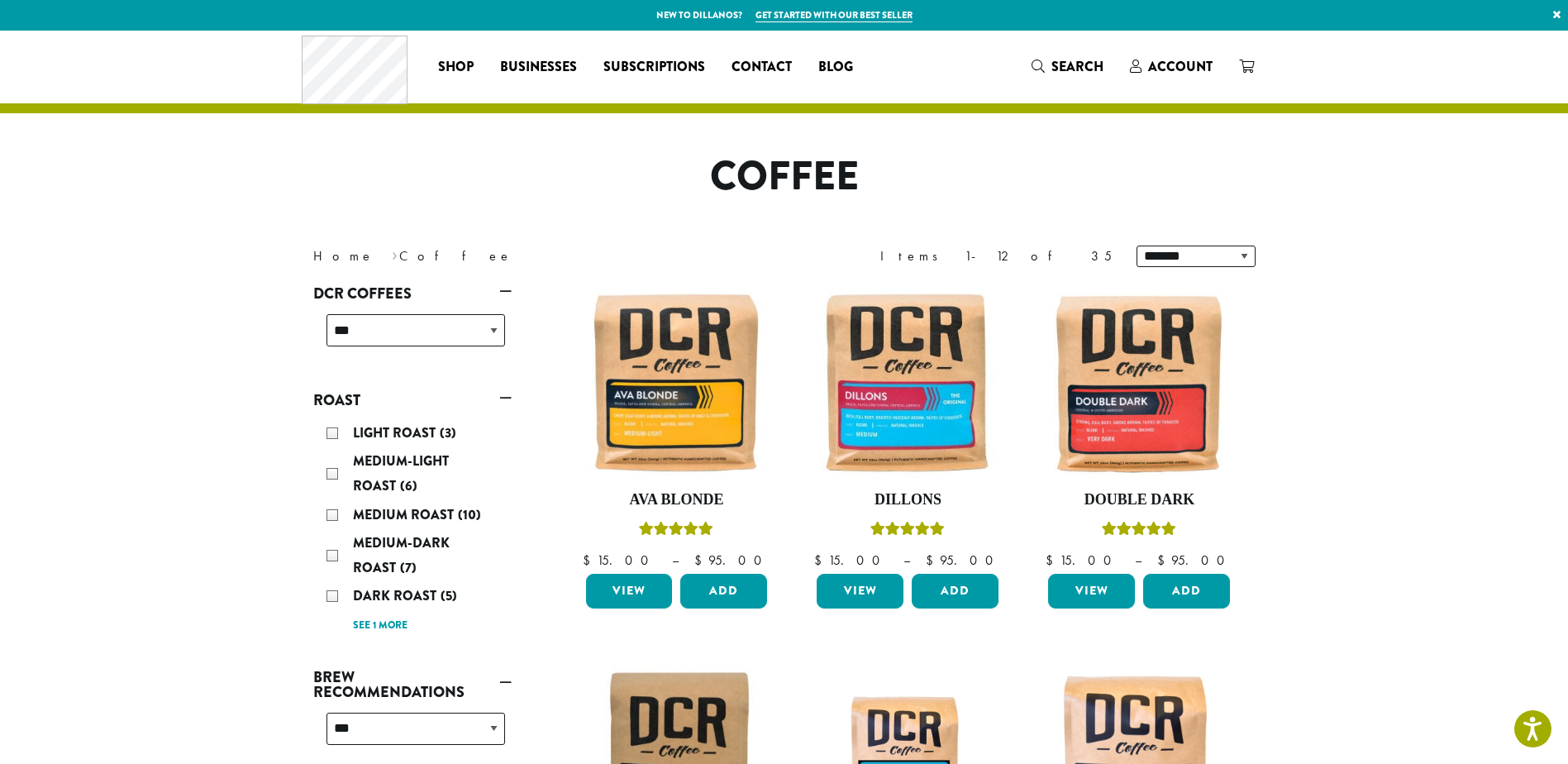
scroll to position [83, 0]
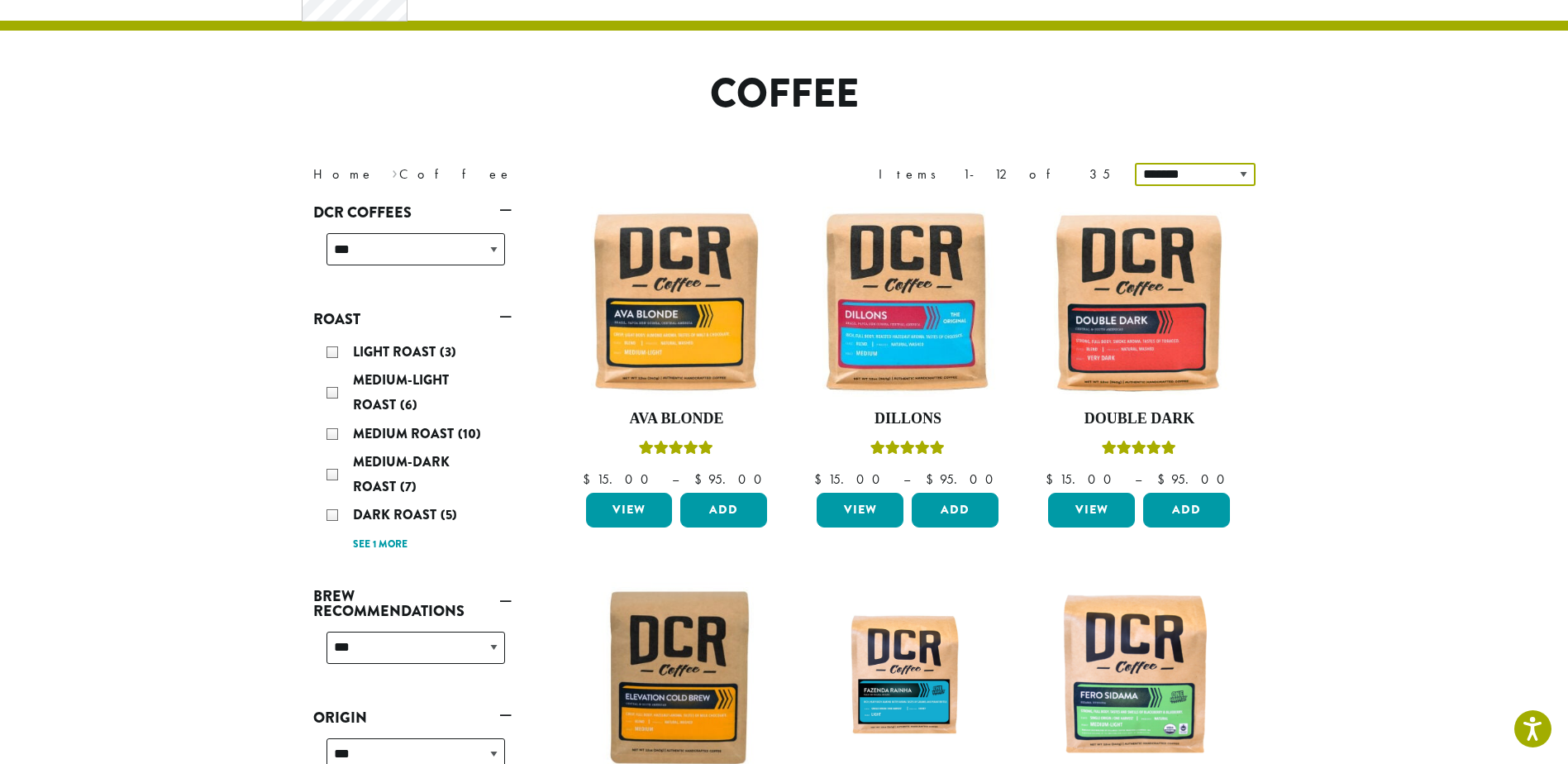
click at [1158, 172] on select "**********" at bounding box center [1195, 174] width 120 height 23
select select "**********"
click at [1136, 162] on select "**********" at bounding box center [1195, 174] width 120 height 23
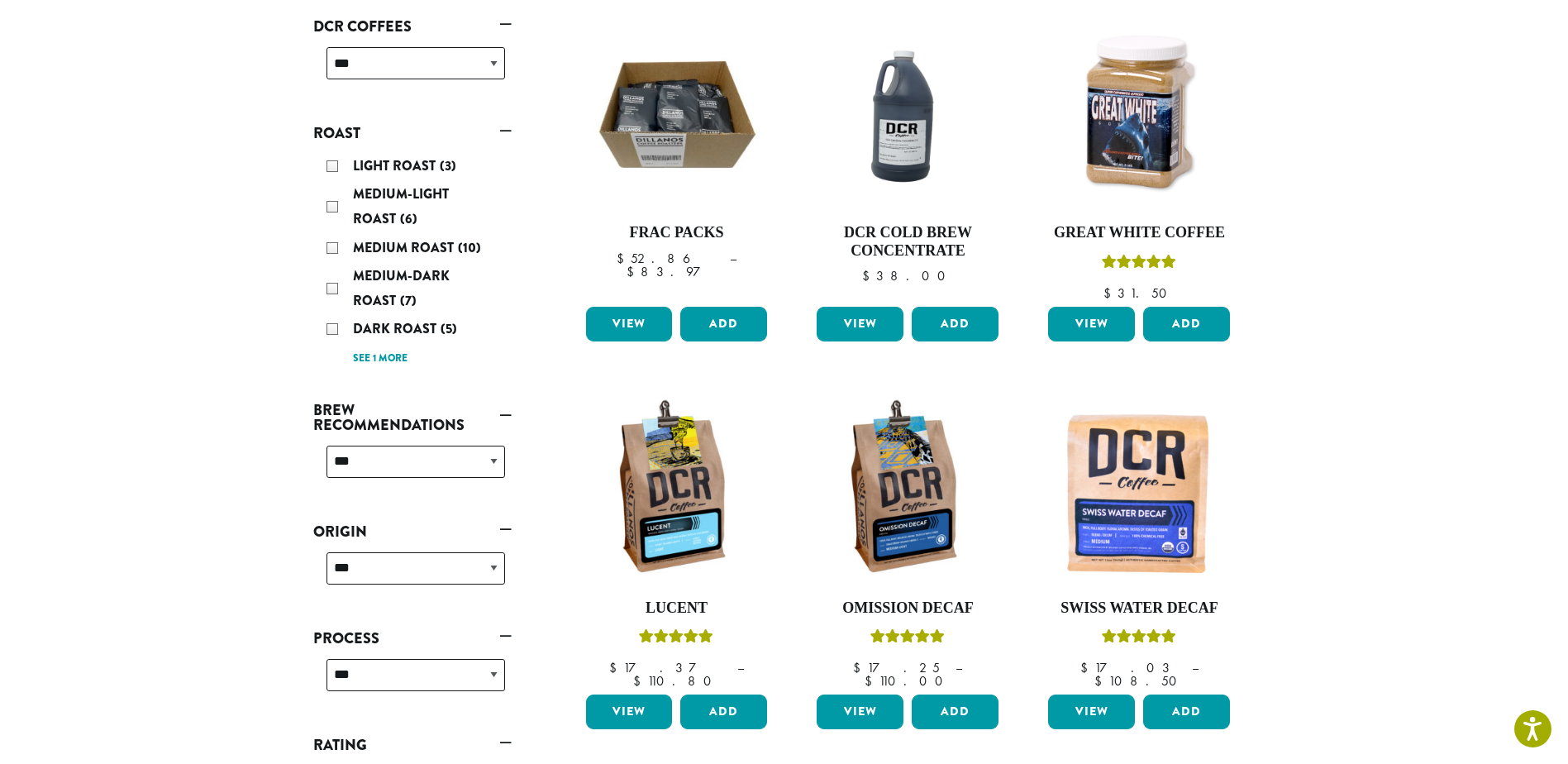
scroll to position [103, 0]
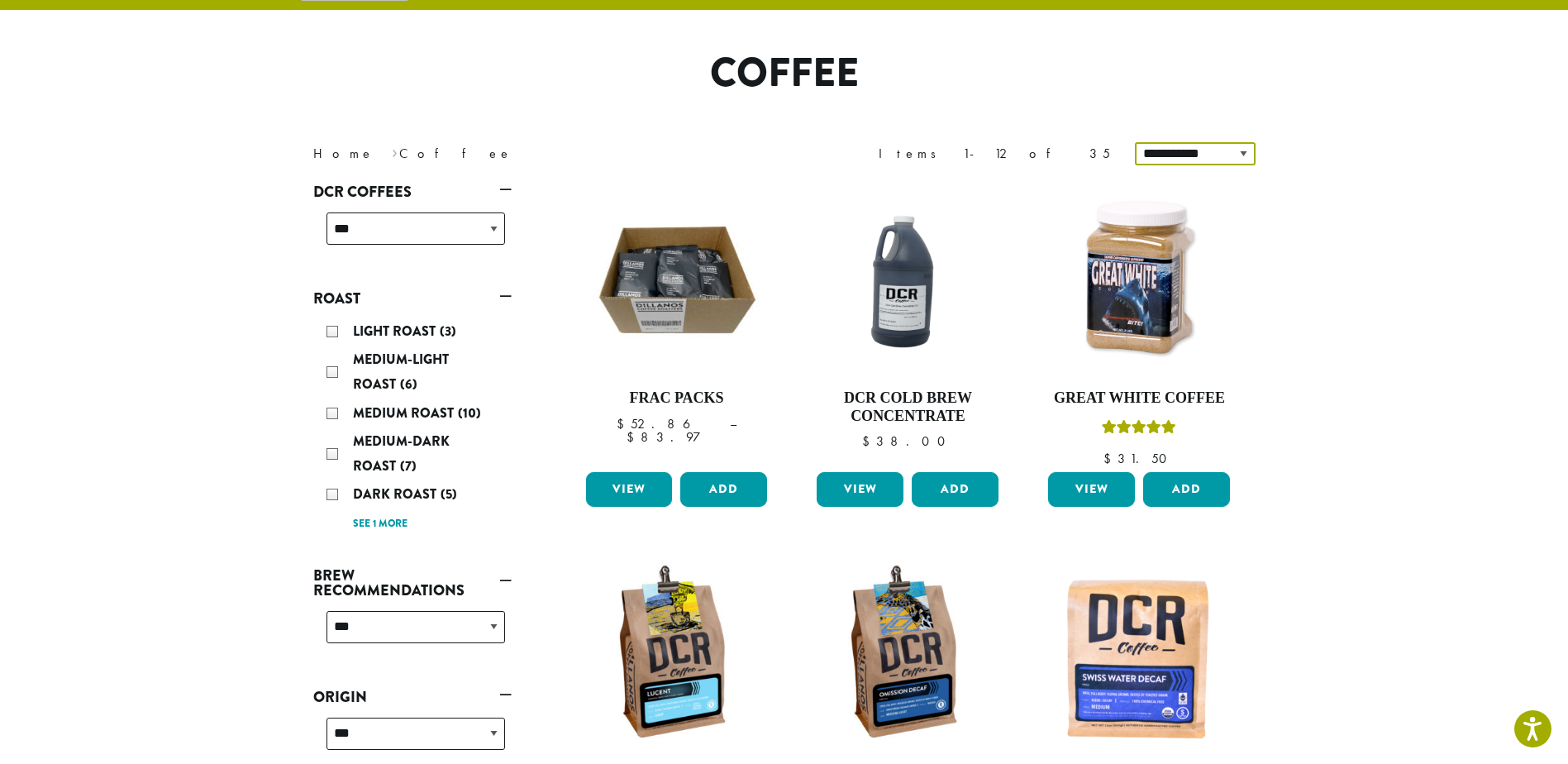
click at [1169, 153] on select "**********" at bounding box center [1195, 153] width 120 height 23
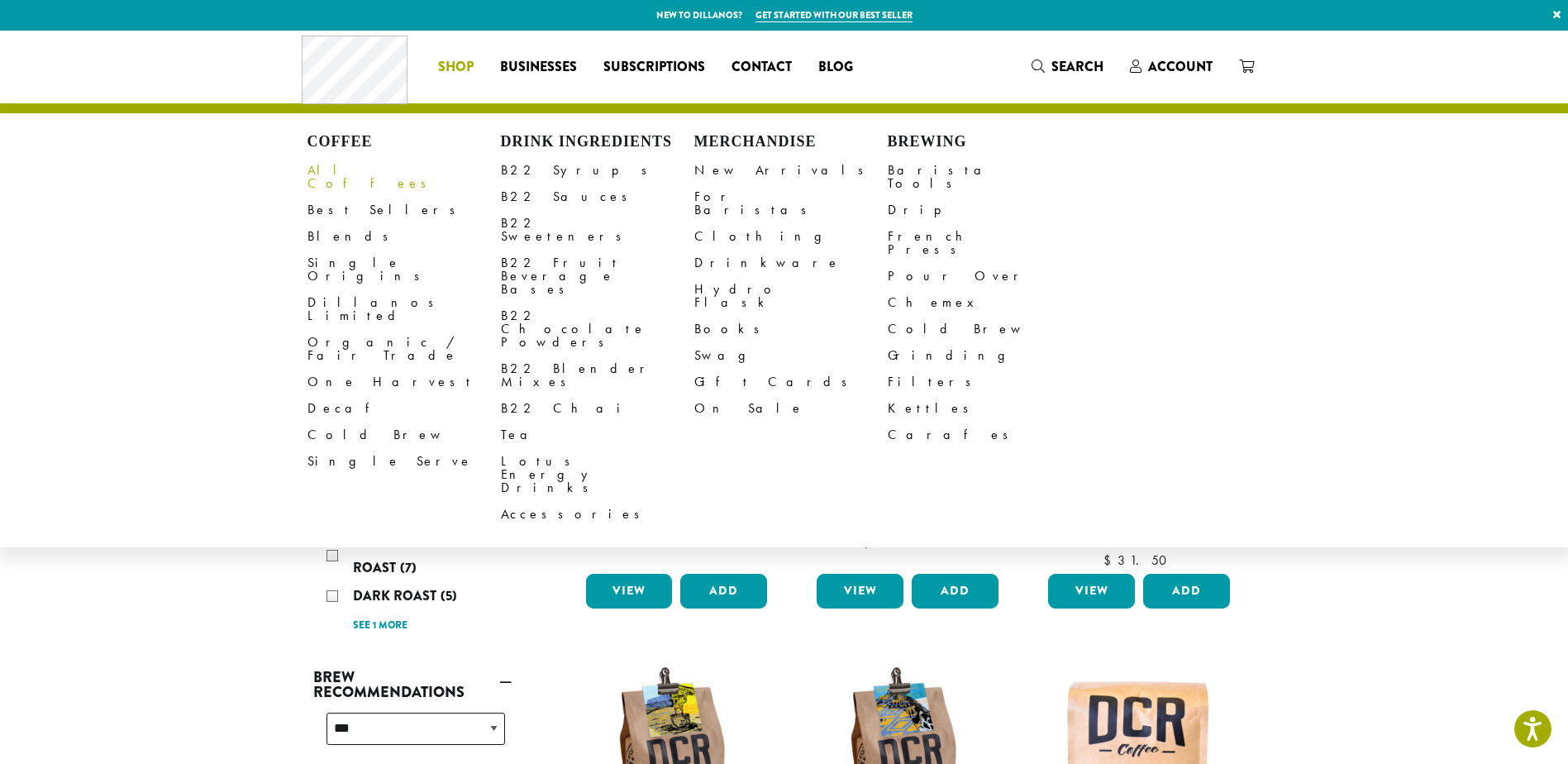
click at [328, 167] on link "All Coffees" at bounding box center [404, 177] width 193 height 40
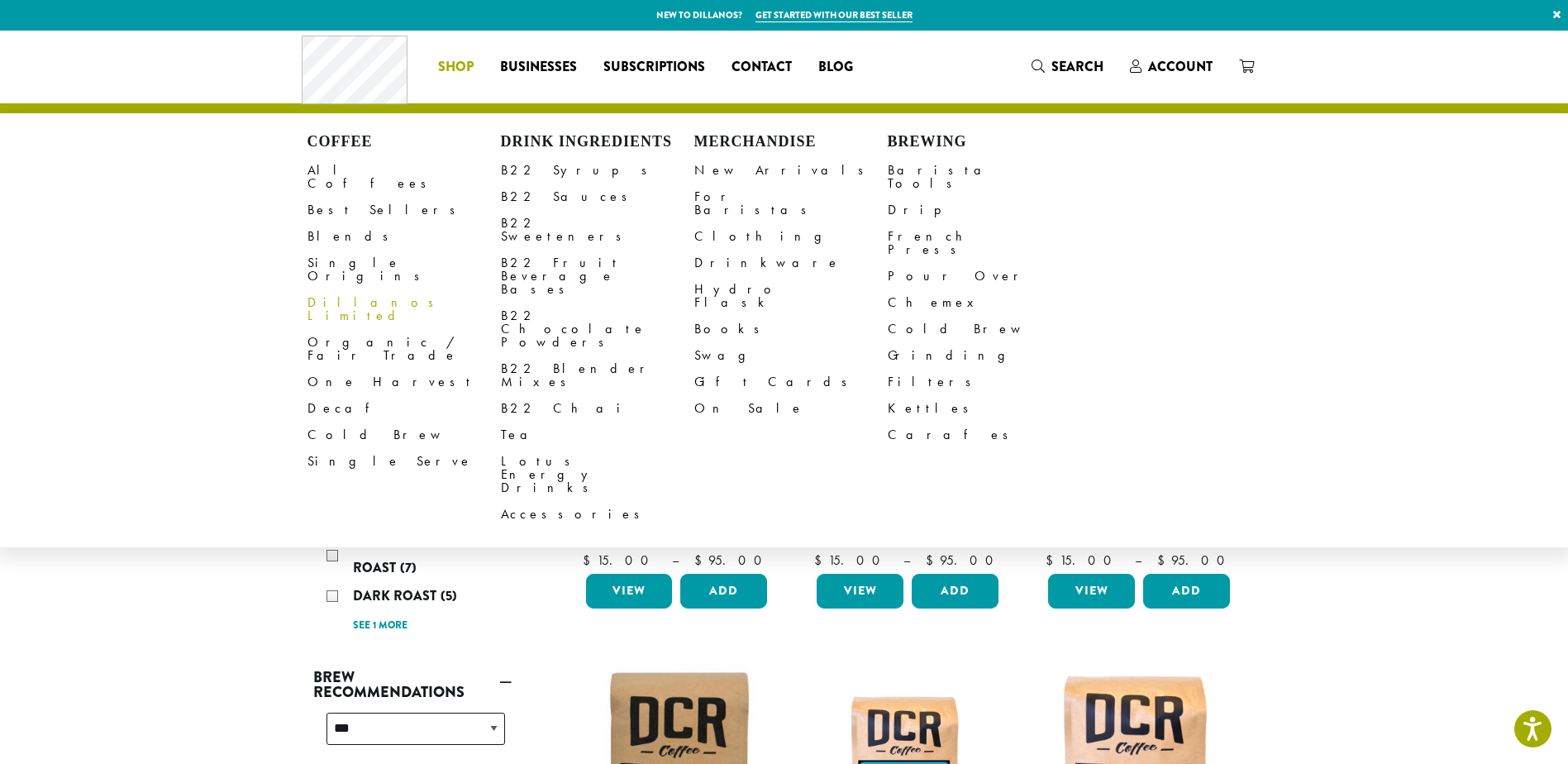
click at [335, 290] on link "Dillanos Limited" at bounding box center [404, 309] width 193 height 40
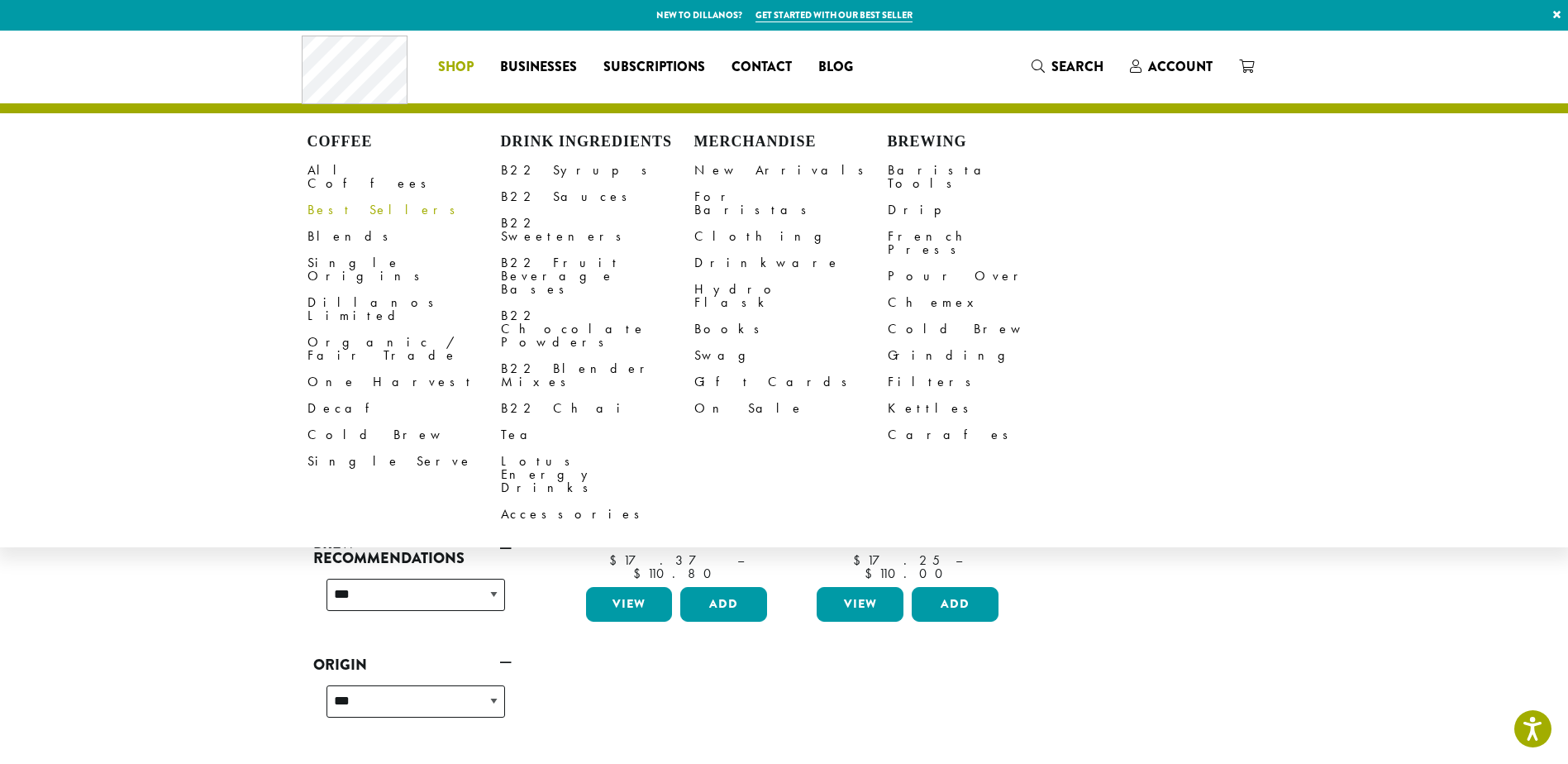
click at [339, 198] on link "Best Sellers" at bounding box center [404, 210] width 193 height 27
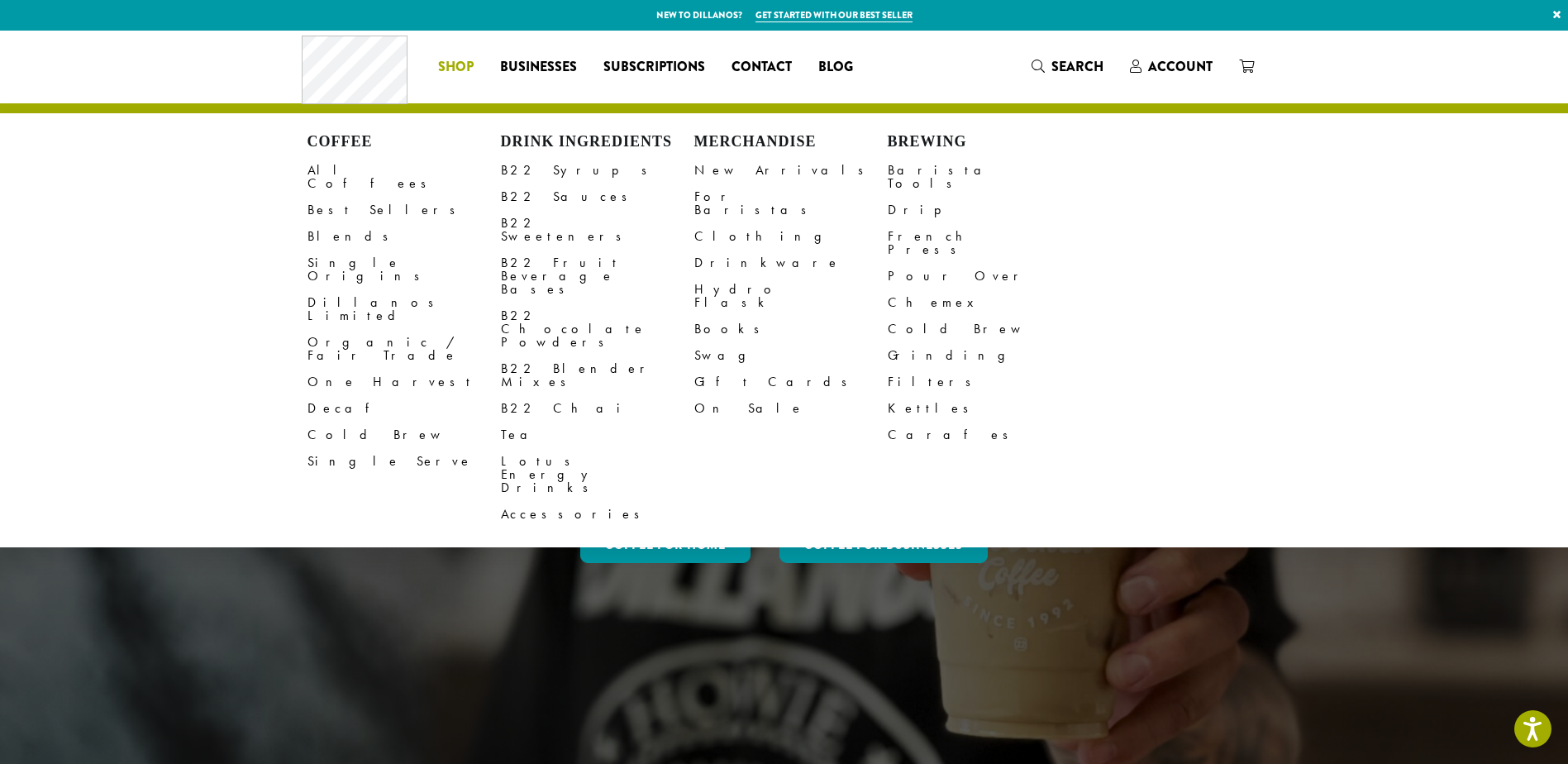
click at [455, 68] on span "Shop" at bounding box center [456, 67] width 35 height 21
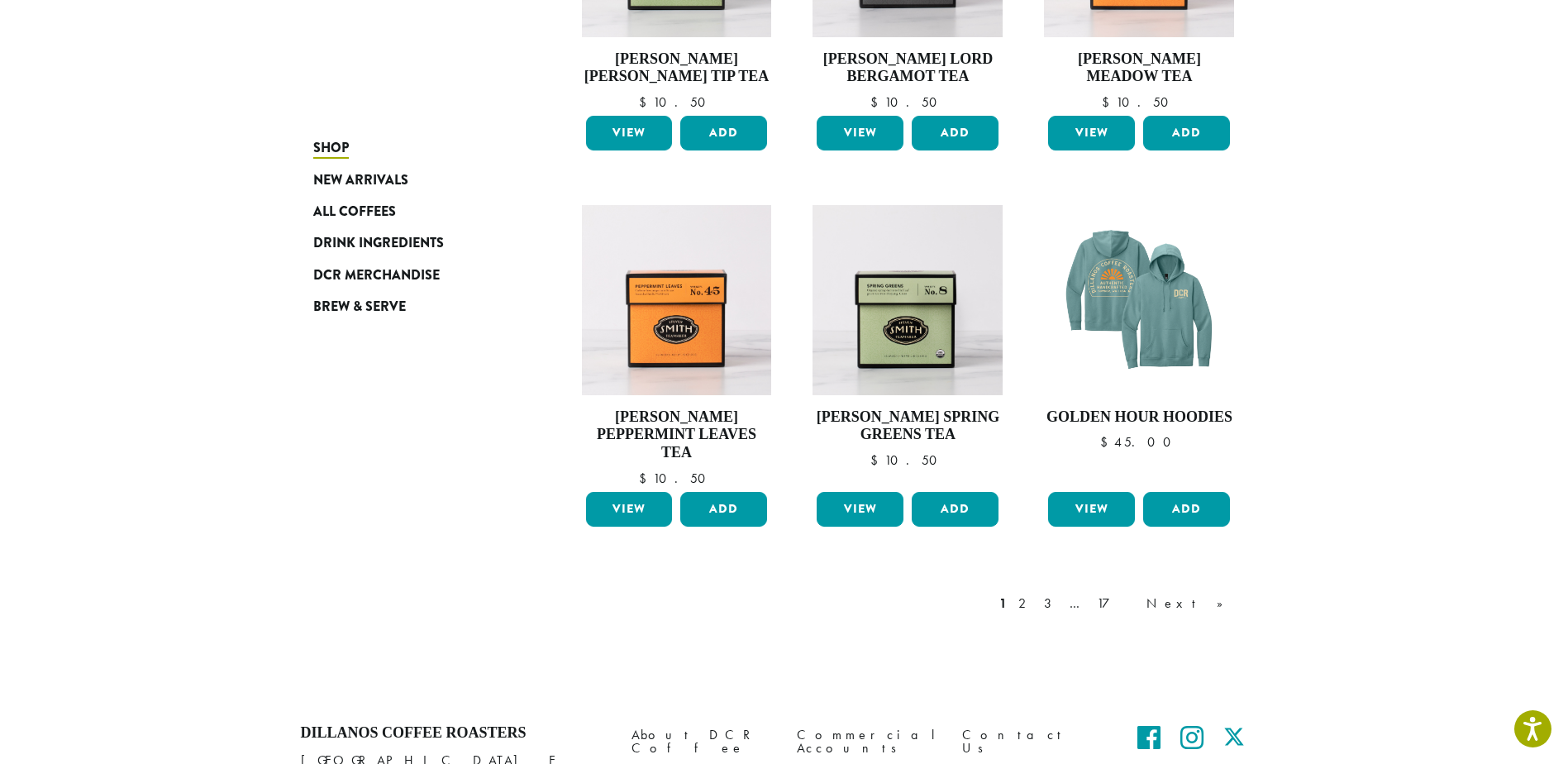
scroll to position [1304, 0]
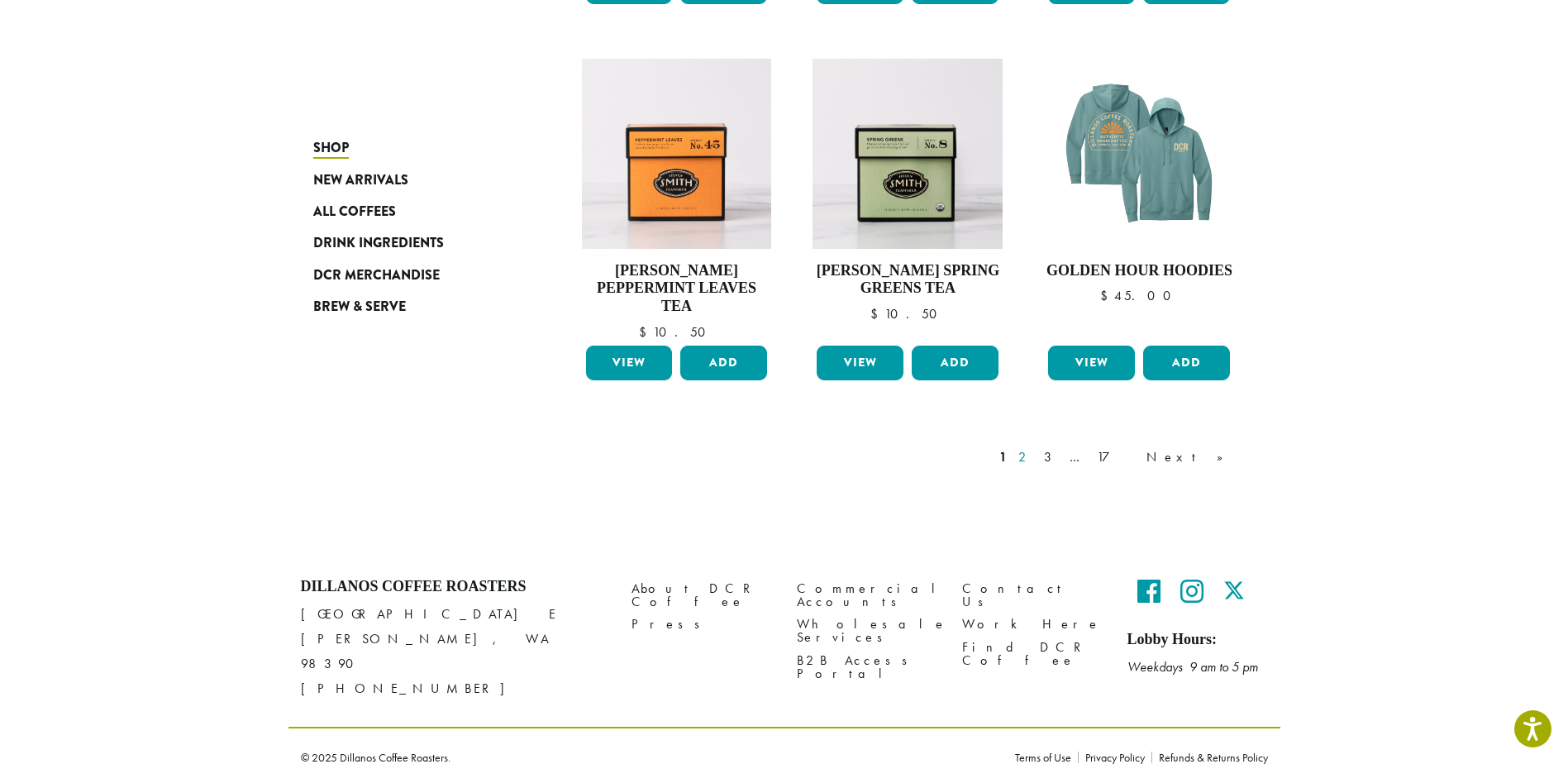
click at [1036, 454] on link "2" at bounding box center [1026, 456] width 21 height 20
